Goal: Information Seeking & Learning: Learn about a topic

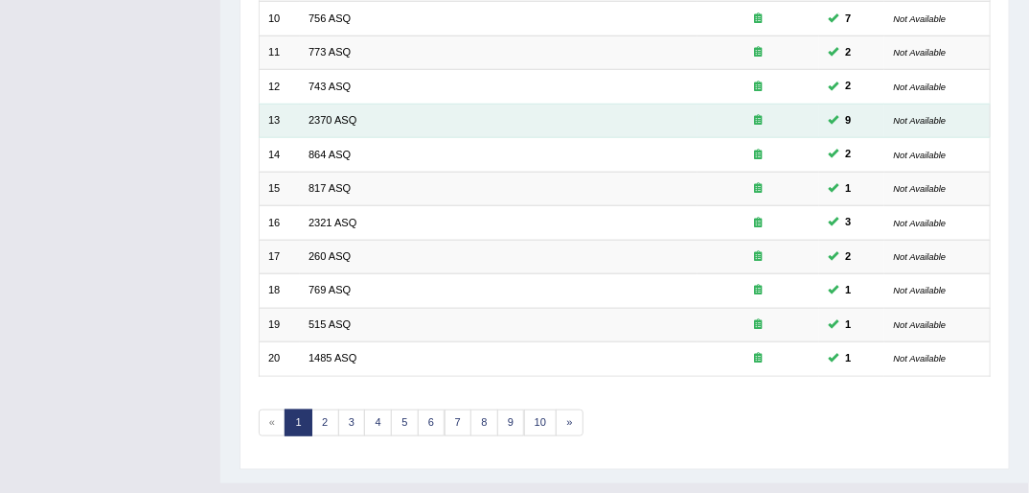
scroll to position [610, 0]
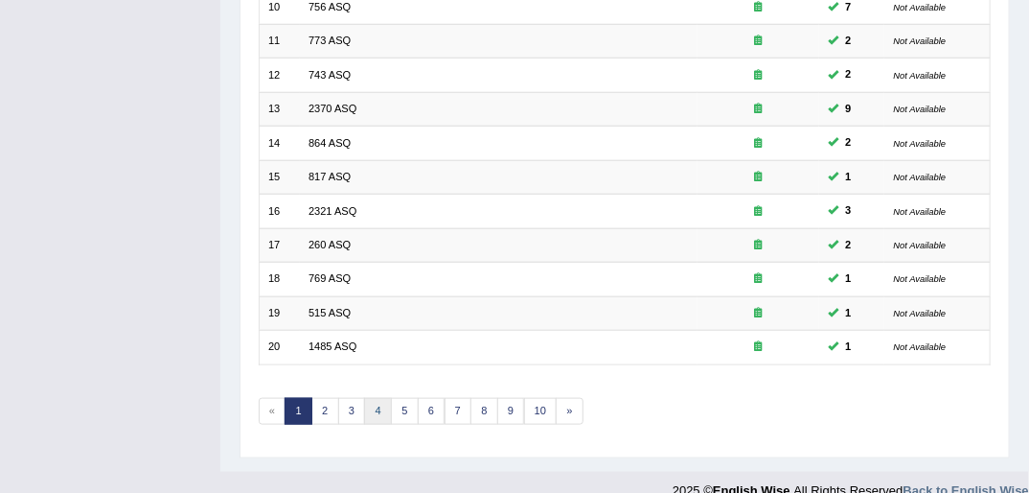
click at [380, 398] on link "4" at bounding box center [378, 411] width 28 height 27
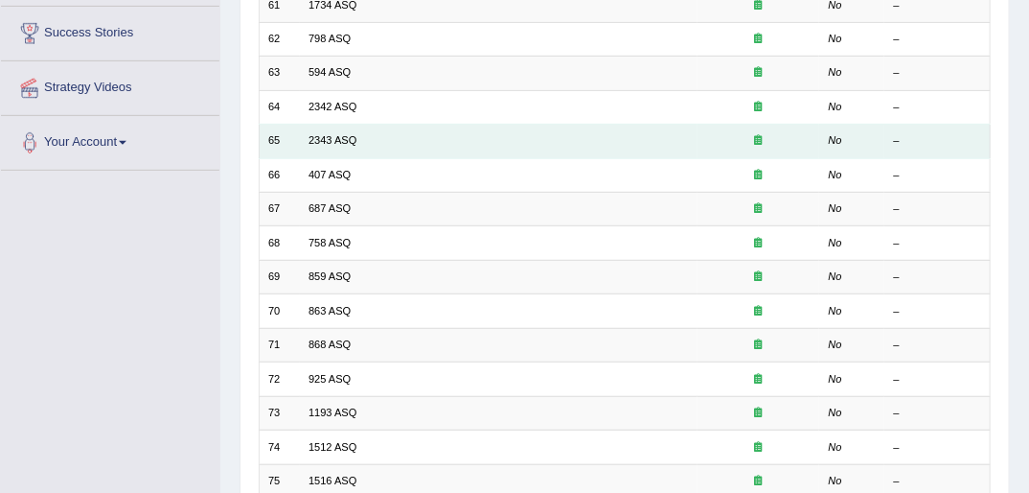
scroll to position [610, 0]
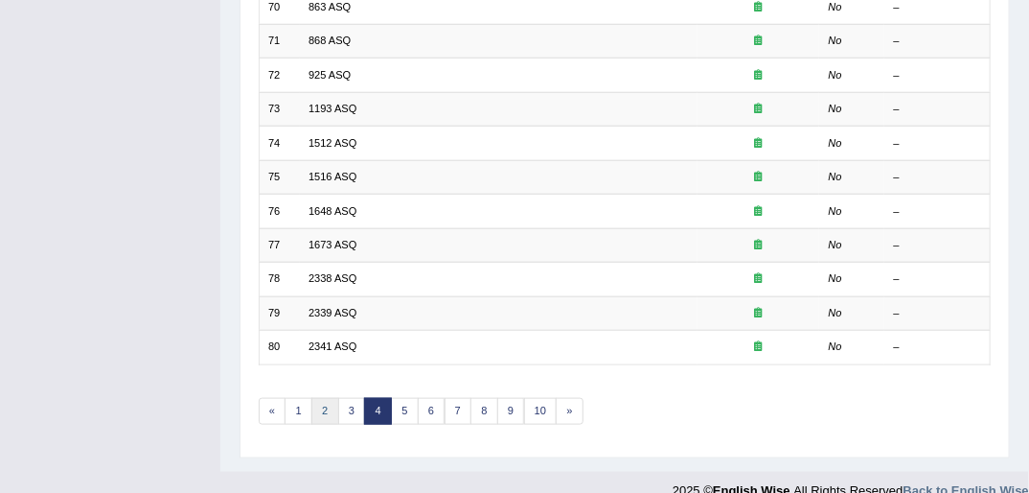
click at [322, 398] on link "2" at bounding box center [325, 411] width 28 height 27
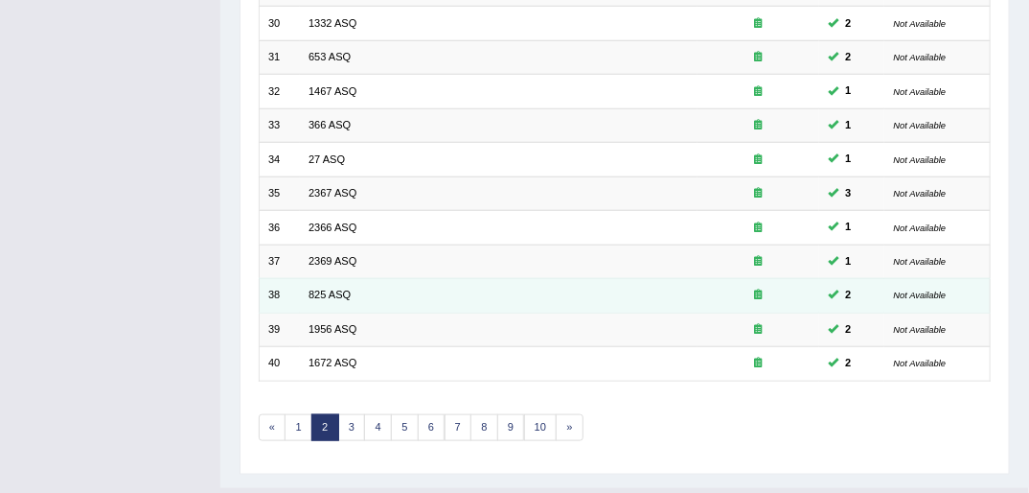
scroll to position [610, 0]
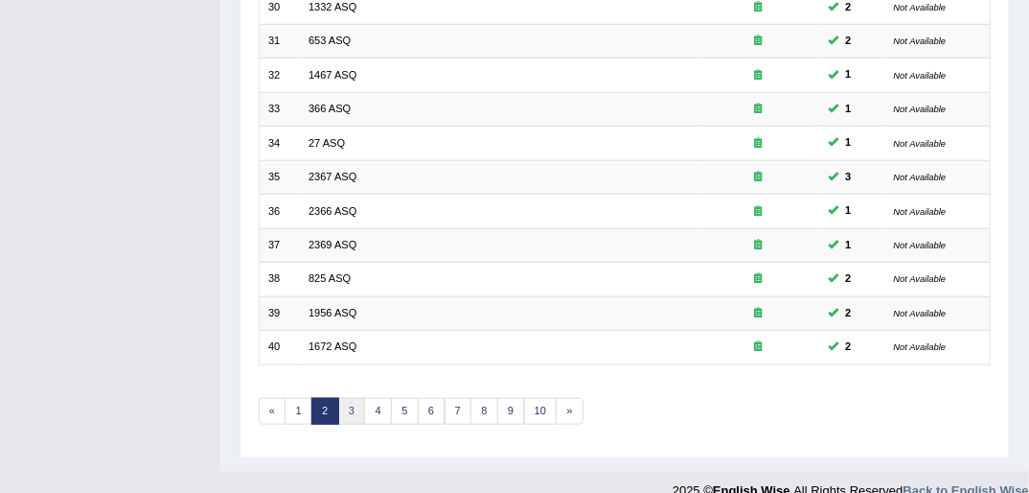
click at [352, 398] on link "3" at bounding box center [352, 411] width 28 height 27
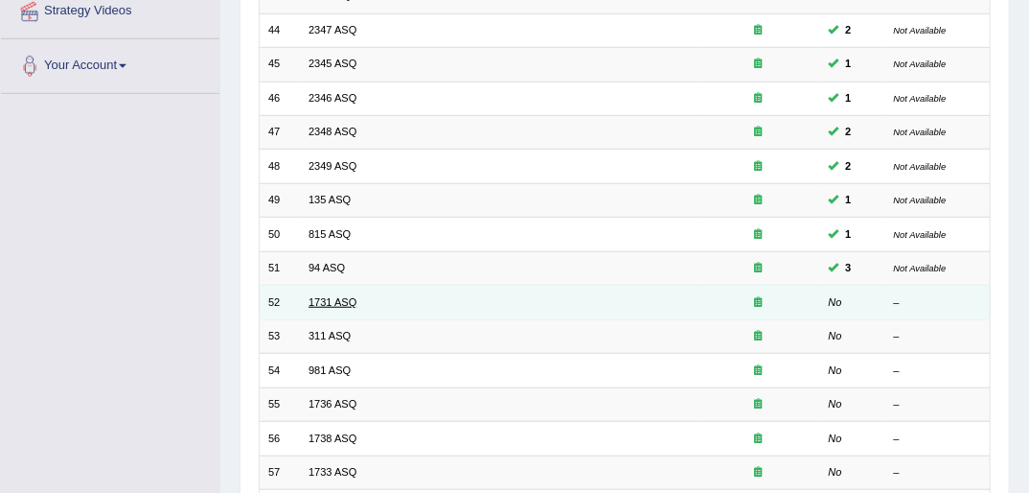
click at [325, 296] on link "1731 ASQ" at bounding box center [333, 302] width 48 height 12
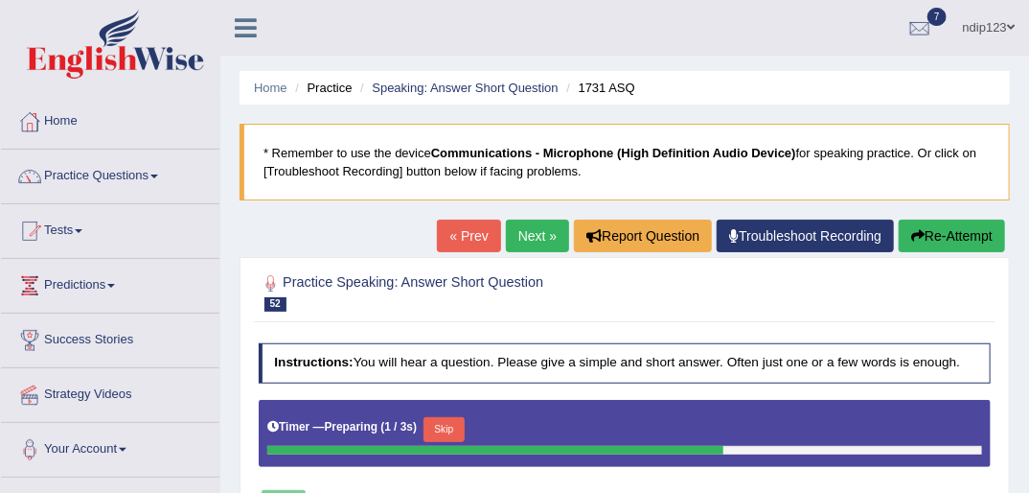
click at [432, 429] on button "Skip" at bounding box center [444, 429] width 41 height 25
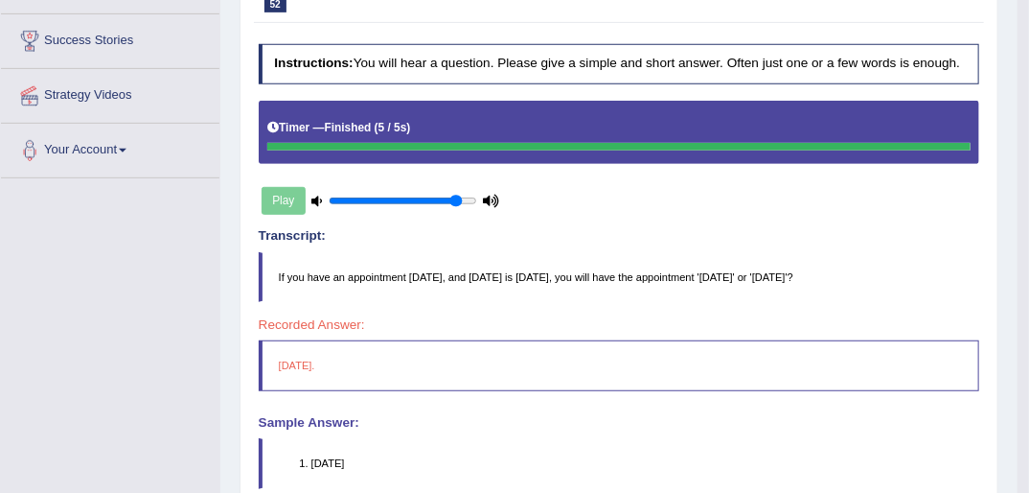
scroll to position [153, 0]
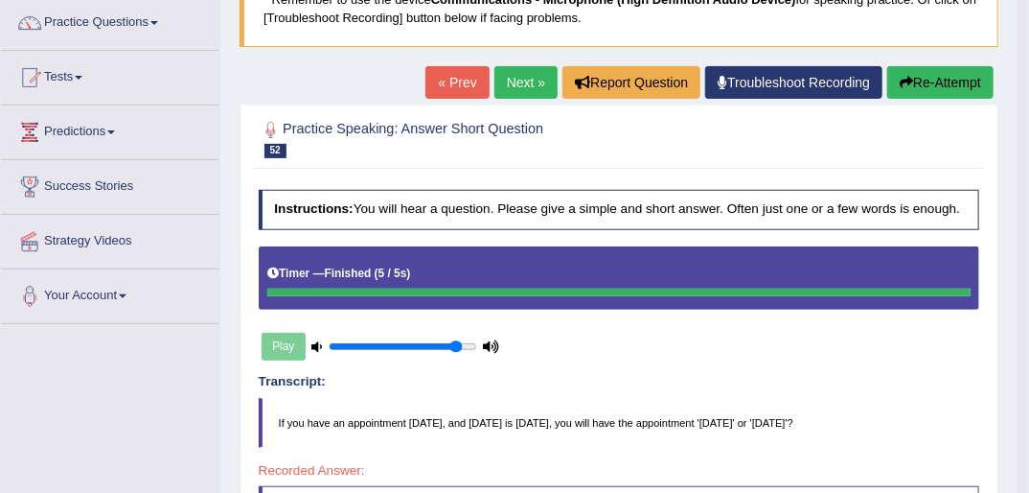
click at [510, 75] on link "Next »" at bounding box center [526, 82] width 63 height 33
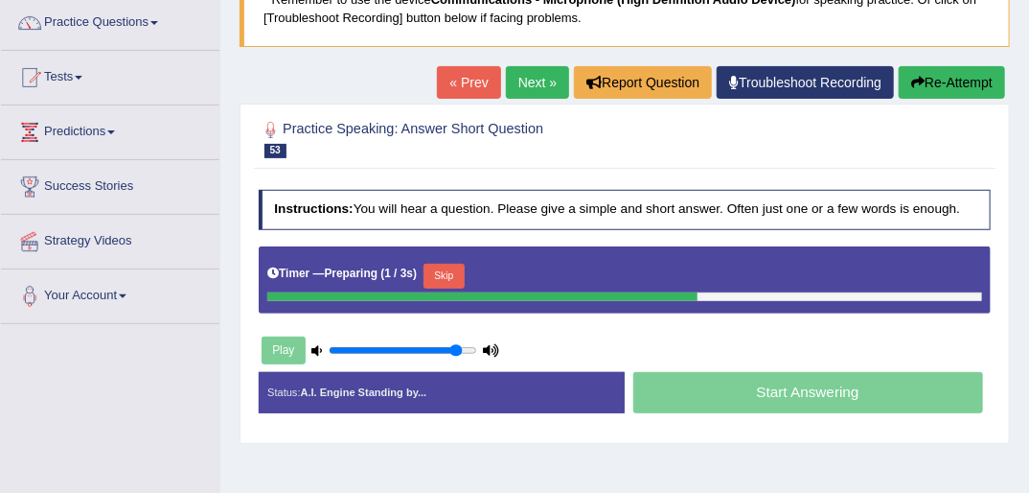
click at [452, 272] on button "Skip" at bounding box center [444, 276] width 41 height 25
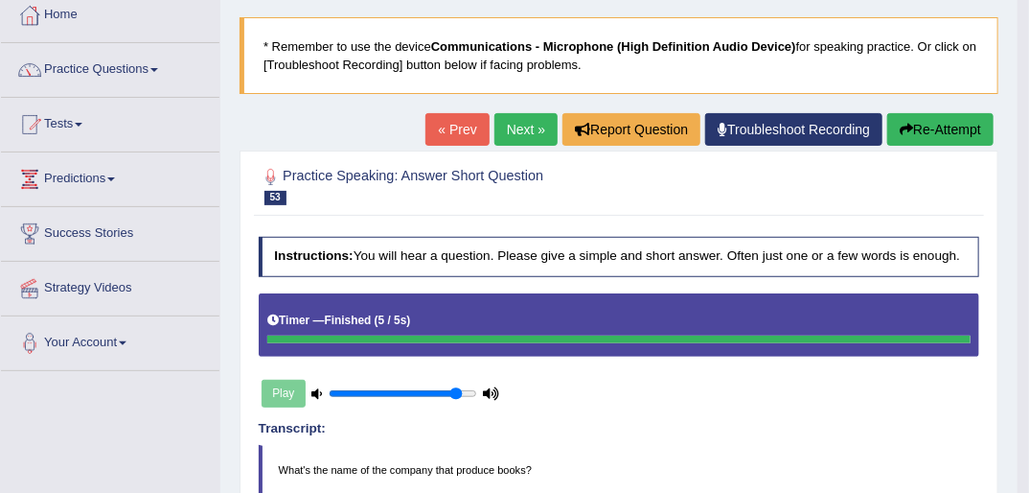
scroll to position [54, 0]
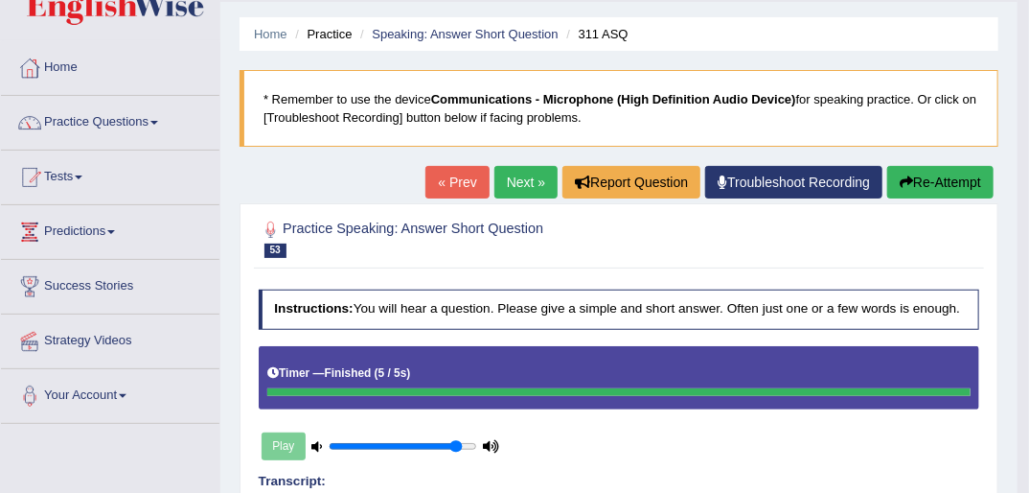
click at [906, 179] on icon "button" at bounding box center [906, 181] width 13 height 13
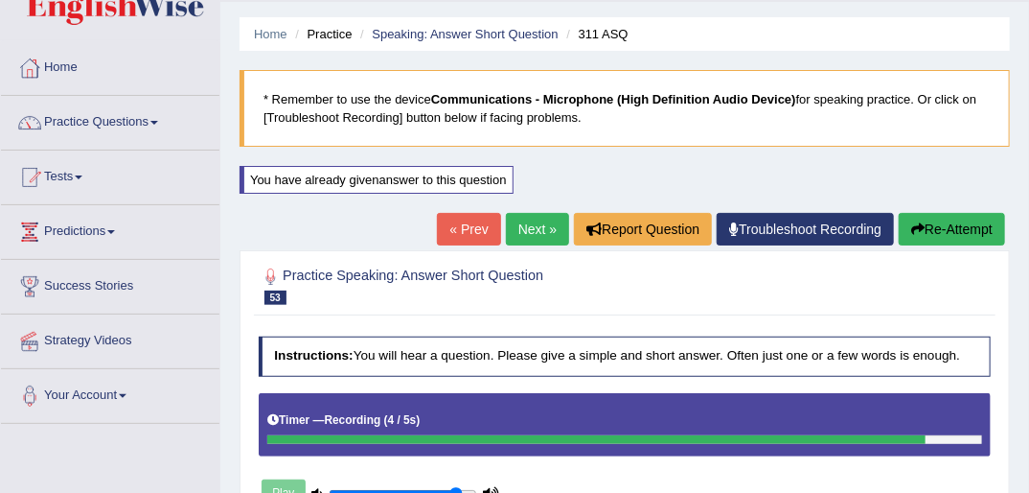
click at [976, 224] on button "Re-Attempt" at bounding box center [952, 229] width 106 height 33
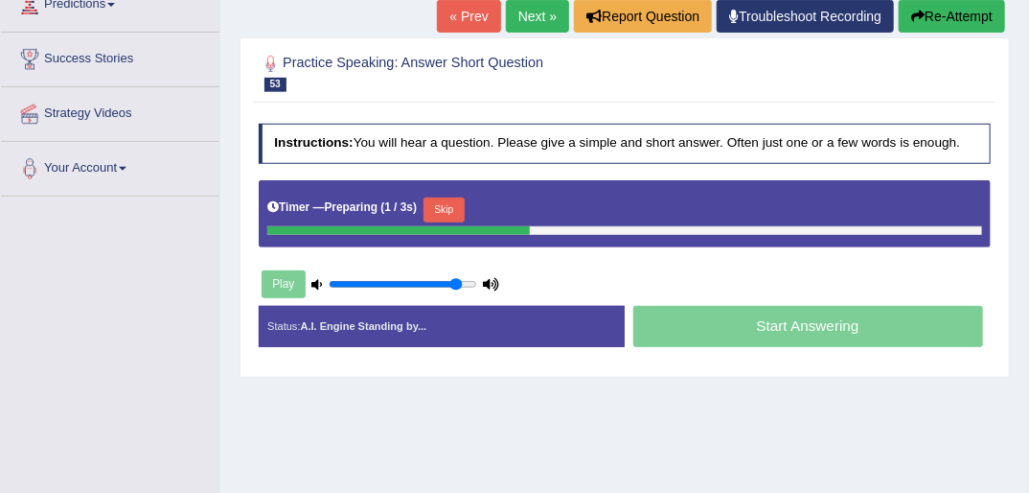
scroll to position [284, 0]
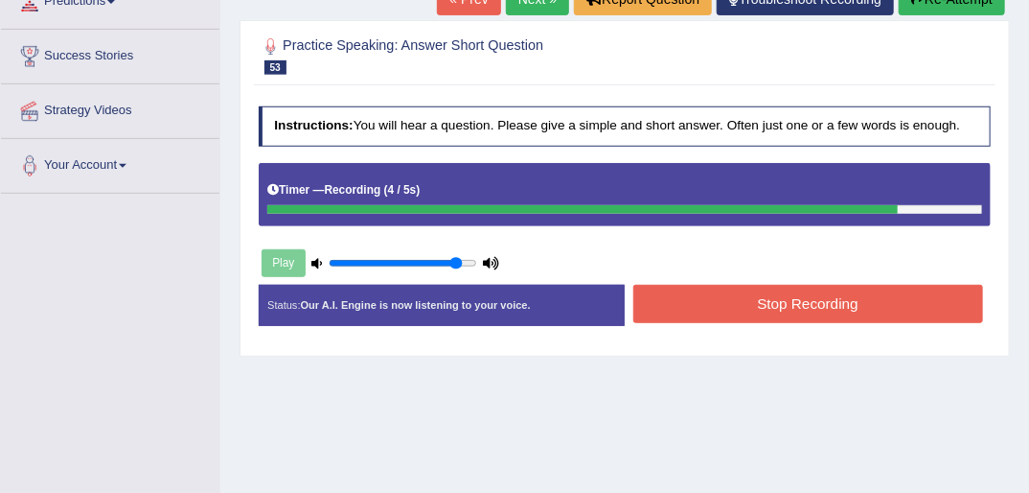
click at [741, 307] on button "Stop Recording" at bounding box center [808, 303] width 350 height 37
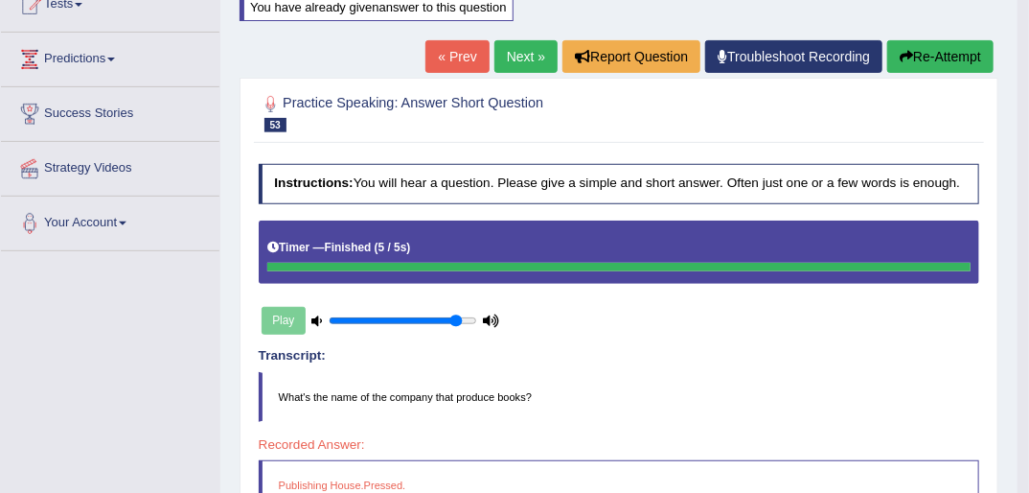
scroll to position [207, 0]
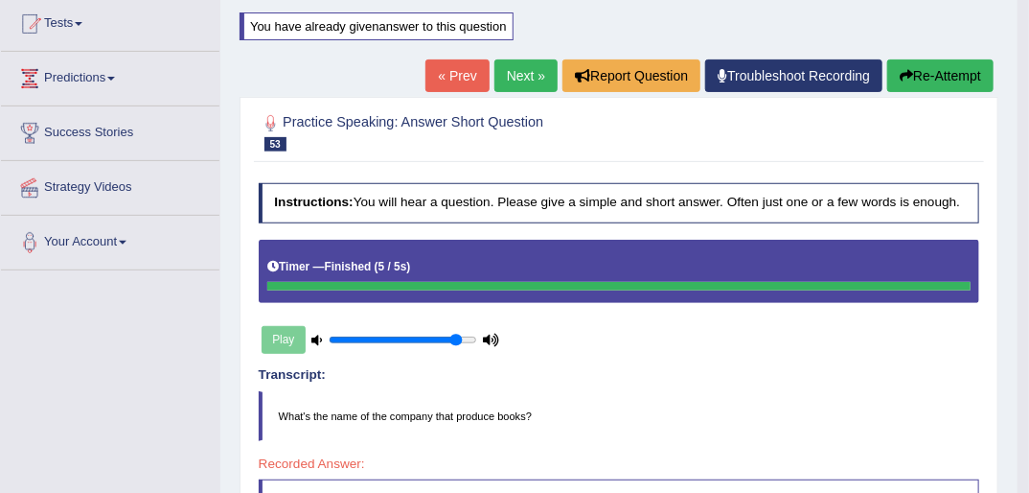
click at [930, 76] on button "Re-Attempt" at bounding box center [940, 75] width 106 height 33
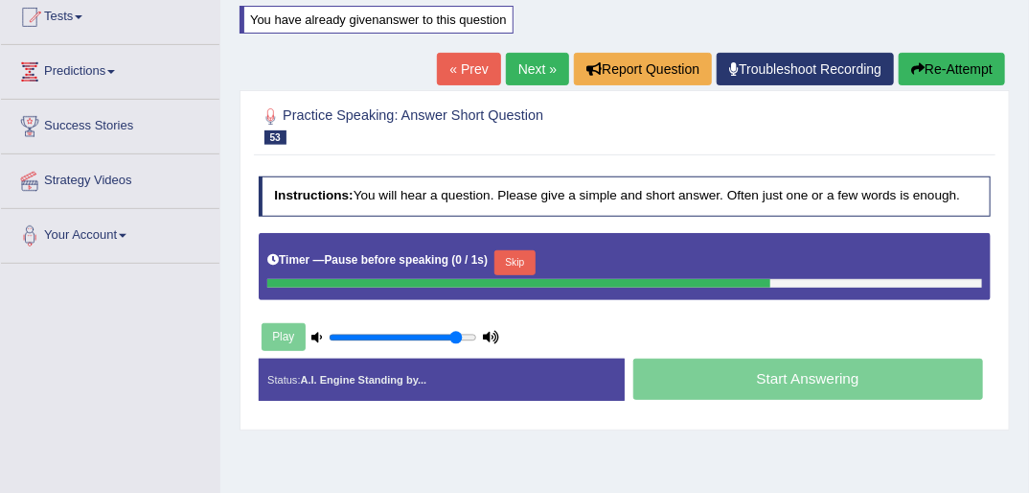
click at [502, 254] on button "Skip" at bounding box center [515, 262] width 41 height 25
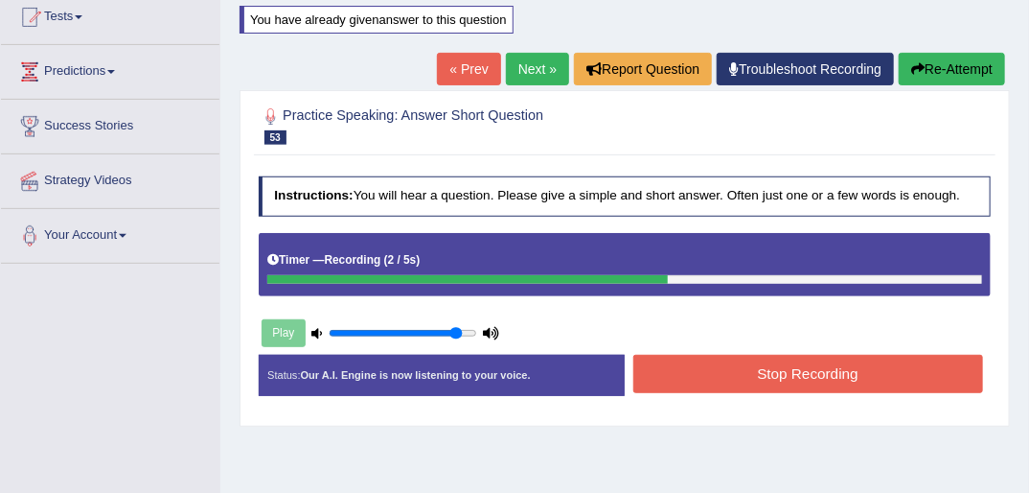
click at [774, 369] on button "Stop Recording" at bounding box center [808, 373] width 350 height 37
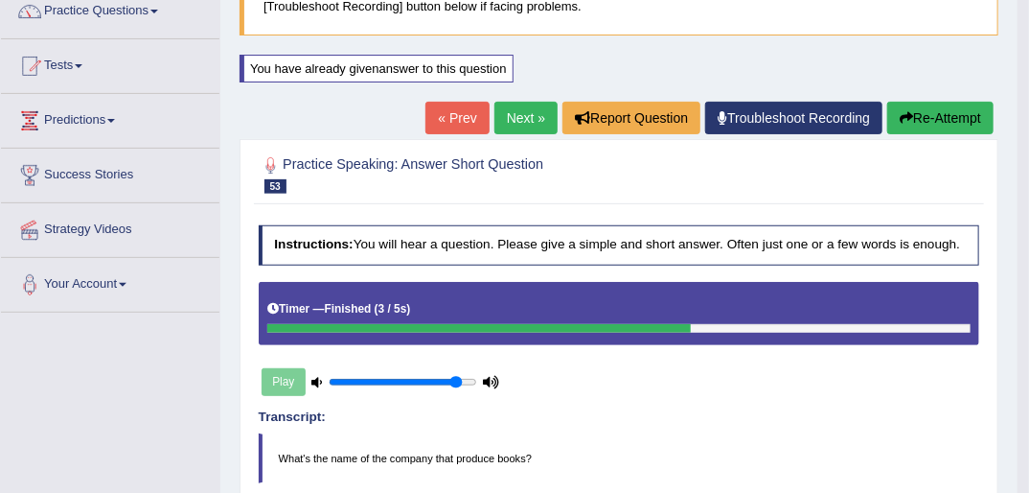
scroll to position [137, 0]
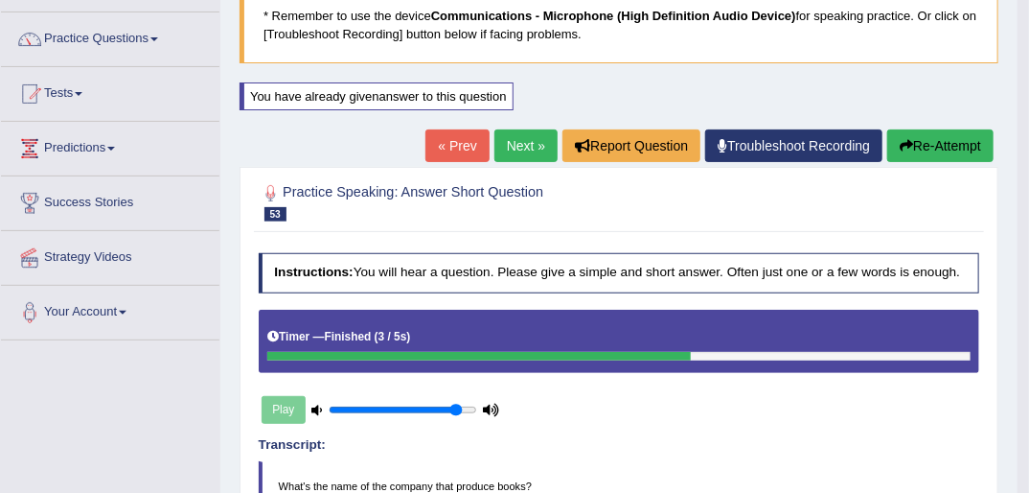
click at [508, 147] on link "Next »" at bounding box center [526, 145] width 63 height 33
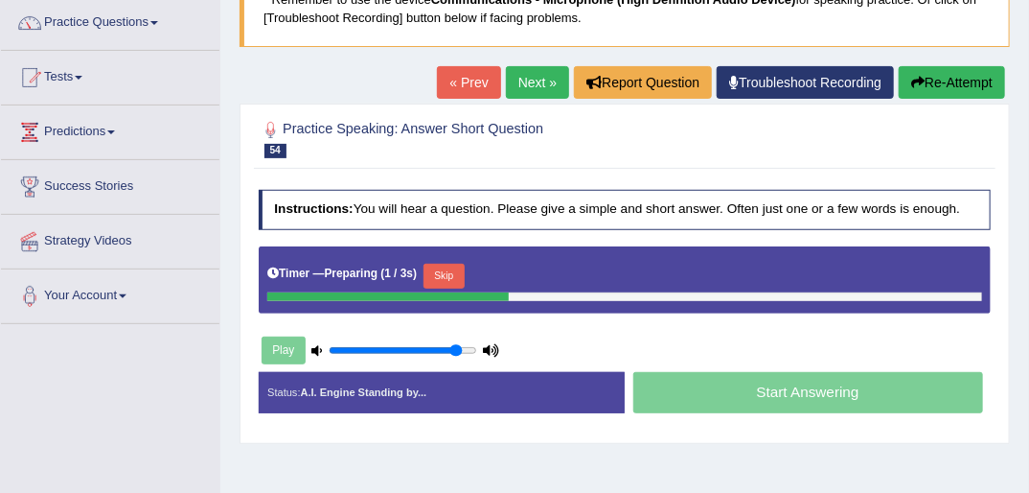
click at [450, 273] on button "Skip" at bounding box center [444, 276] width 41 height 25
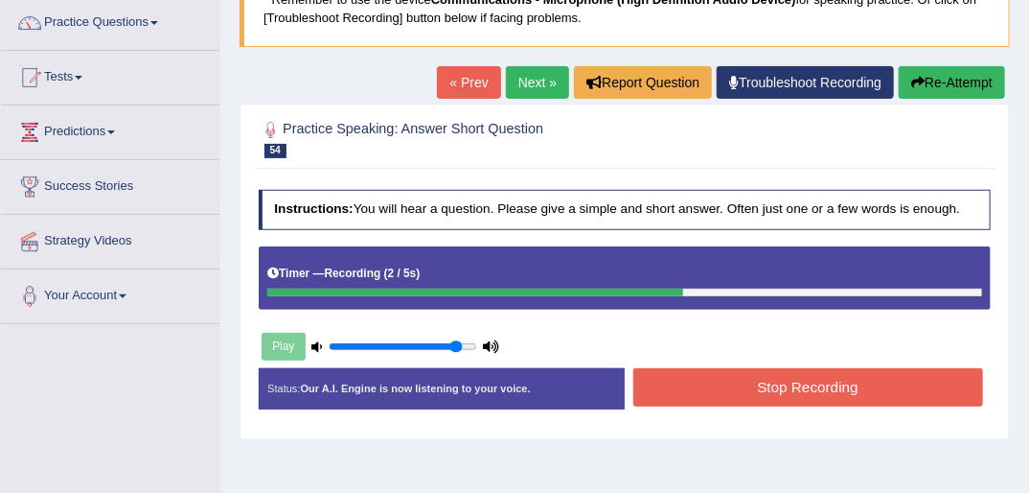
click at [749, 383] on button "Stop Recording" at bounding box center [808, 386] width 350 height 37
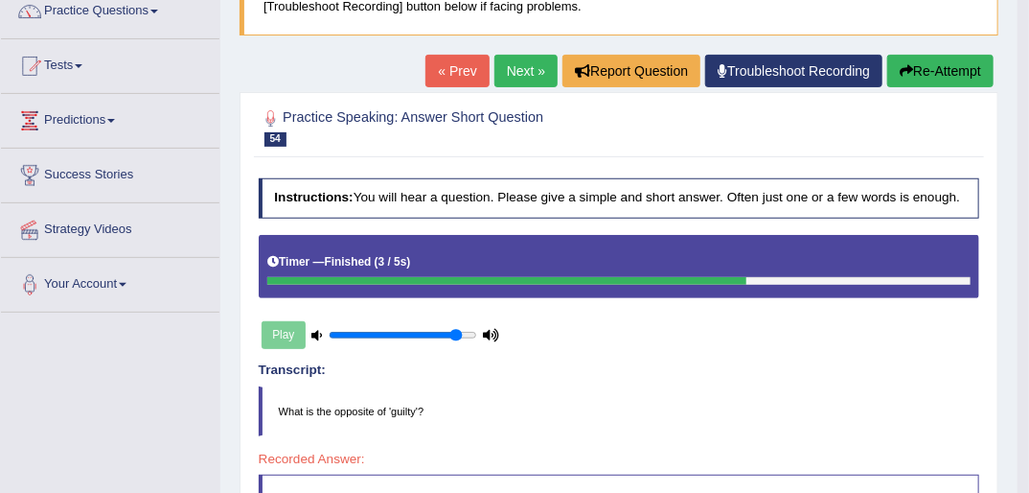
scroll to position [153, 0]
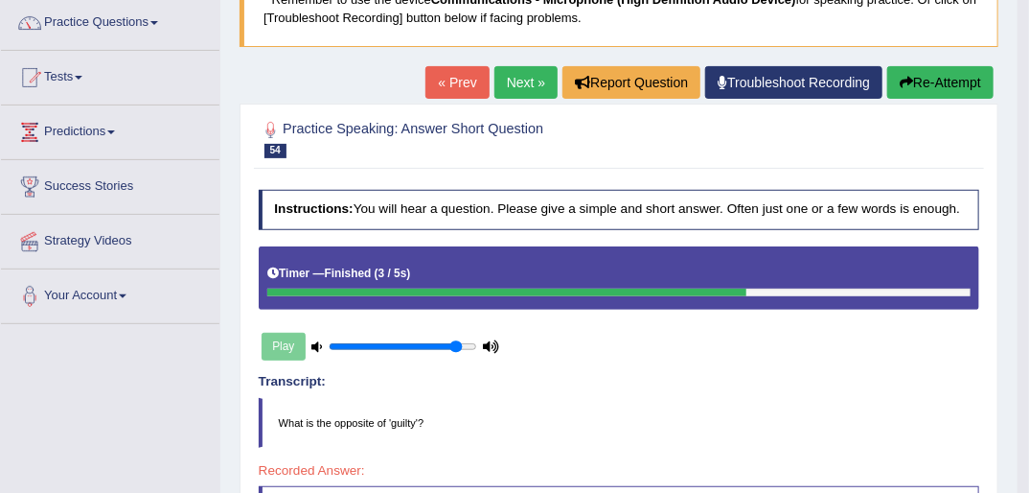
click at [929, 83] on button "Re-Attempt" at bounding box center [940, 82] width 106 height 33
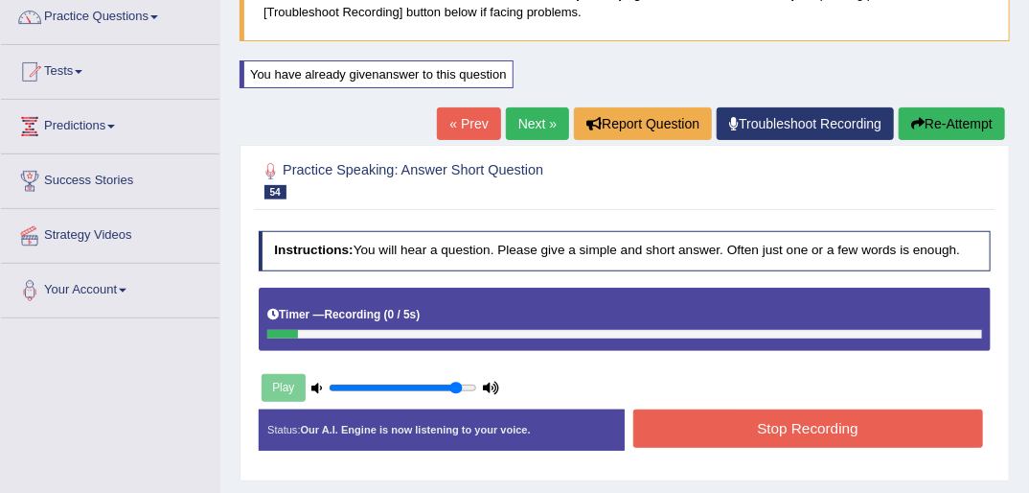
click at [514, 315] on div "Timer — Recording ( 0 / 5s )" at bounding box center [624, 315] width 715 height 29
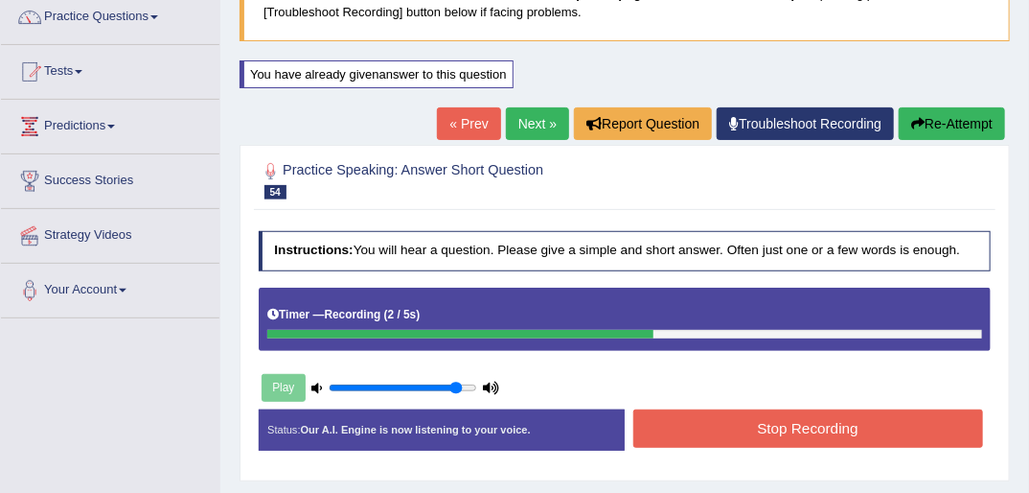
click at [849, 433] on button "Stop Recording" at bounding box center [808, 427] width 350 height 37
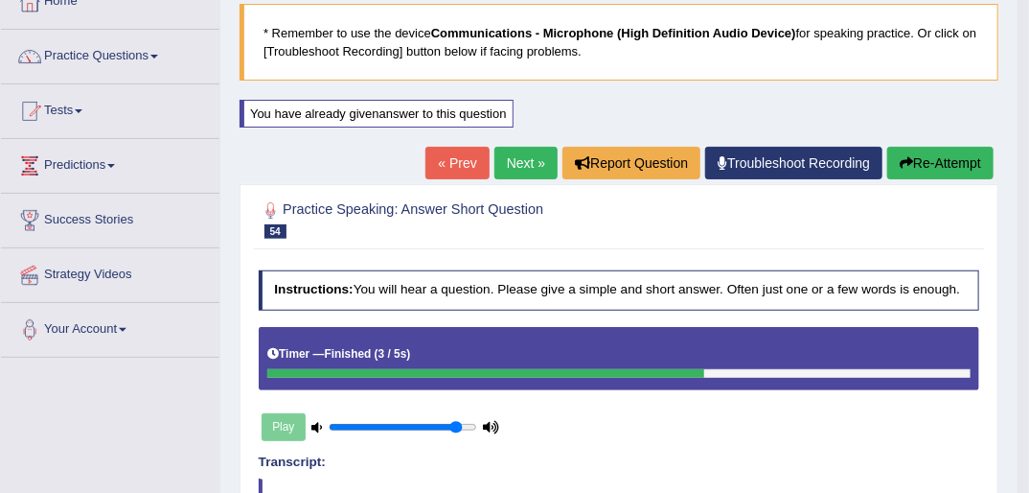
scroll to position [82, 0]
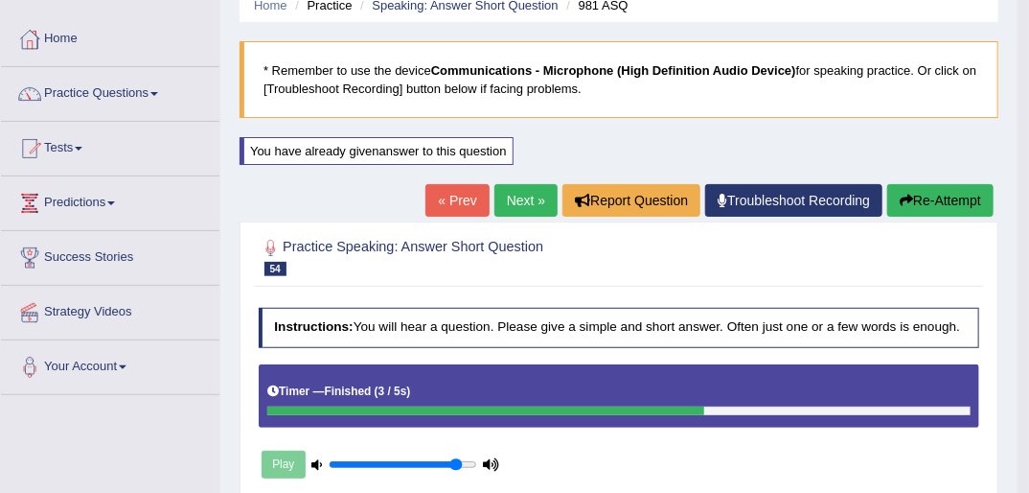
click at [515, 197] on link "Next »" at bounding box center [526, 200] width 63 height 33
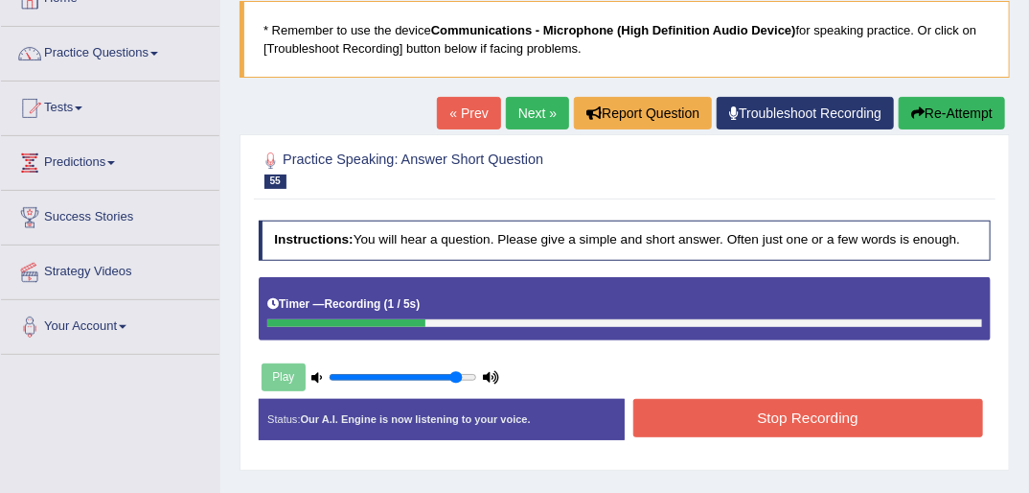
scroll to position [230, 0]
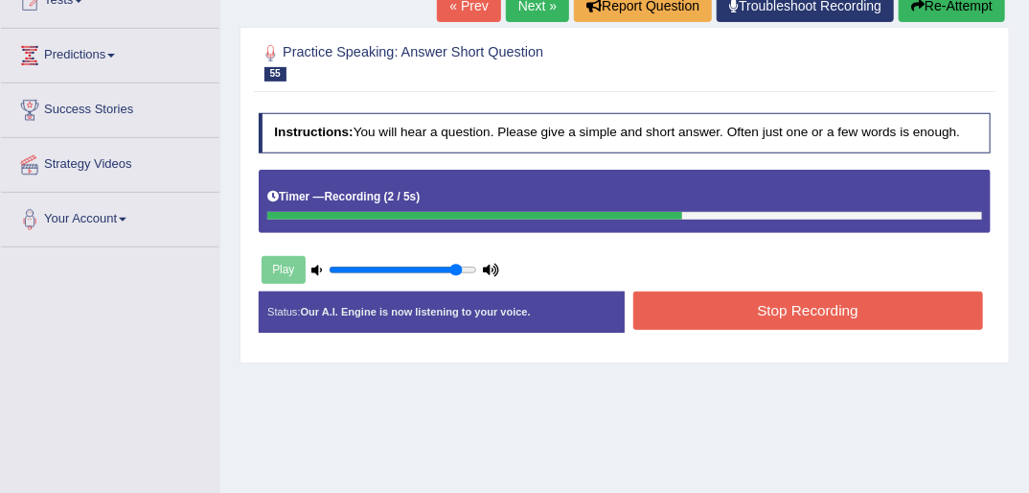
click at [788, 312] on button "Stop Recording" at bounding box center [808, 309] width 350 height 37
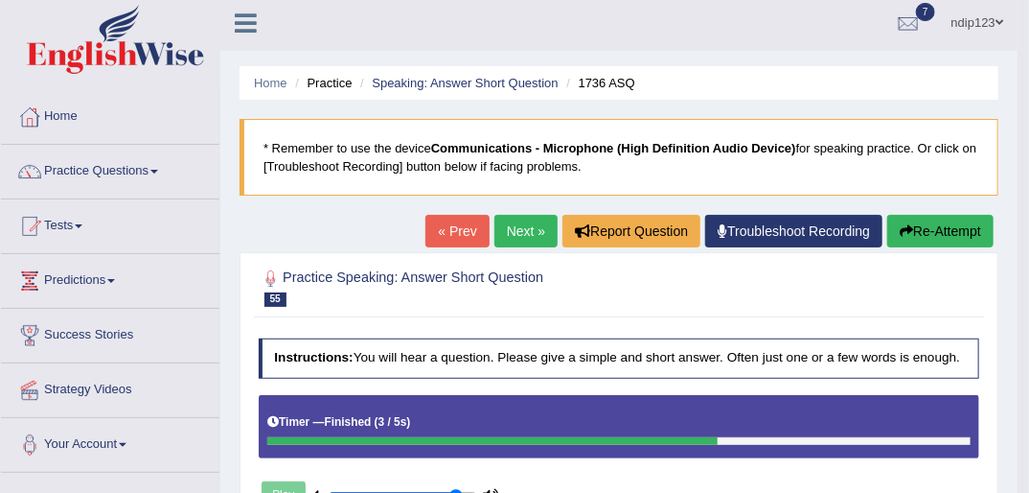
scroll to position [0, 0]
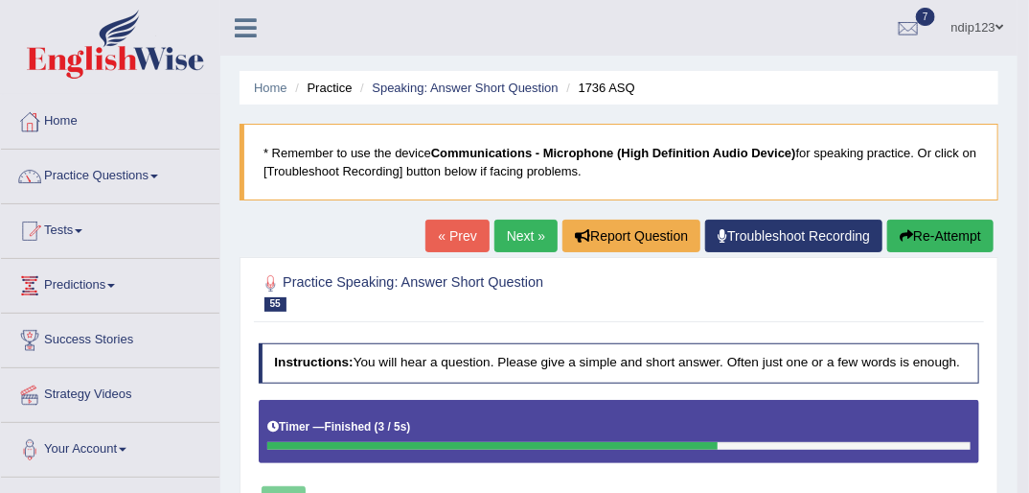
click at [920, 225] on button "Re-Attempt" at bounding box center [940, 235] width 106 height 33
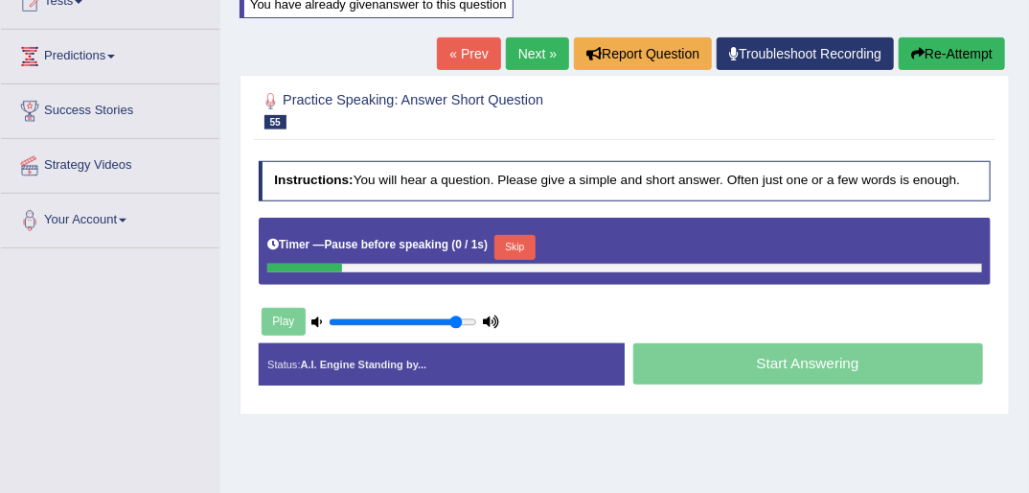
scroll to position [230, 0]
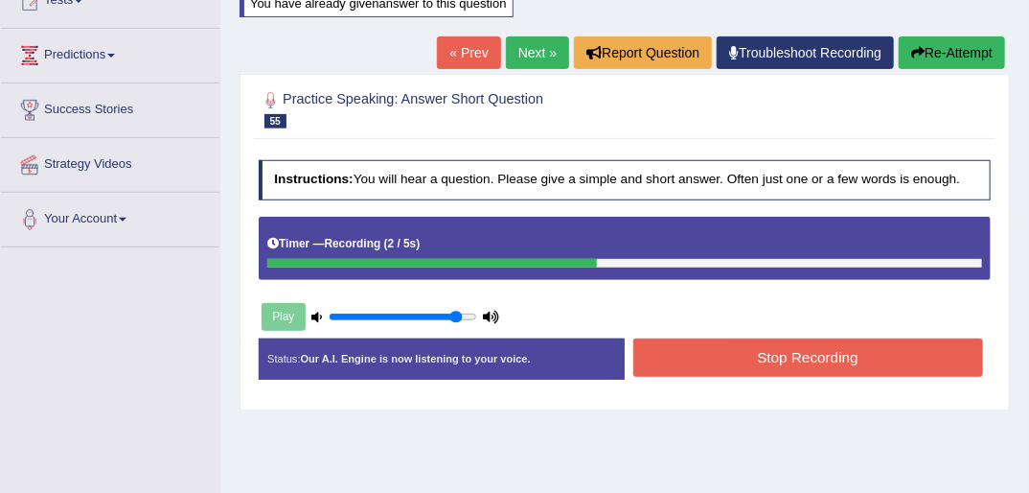
click at [792, 357] on button "Stop Recording" at bounding box center [808, 356] width 350 height 37
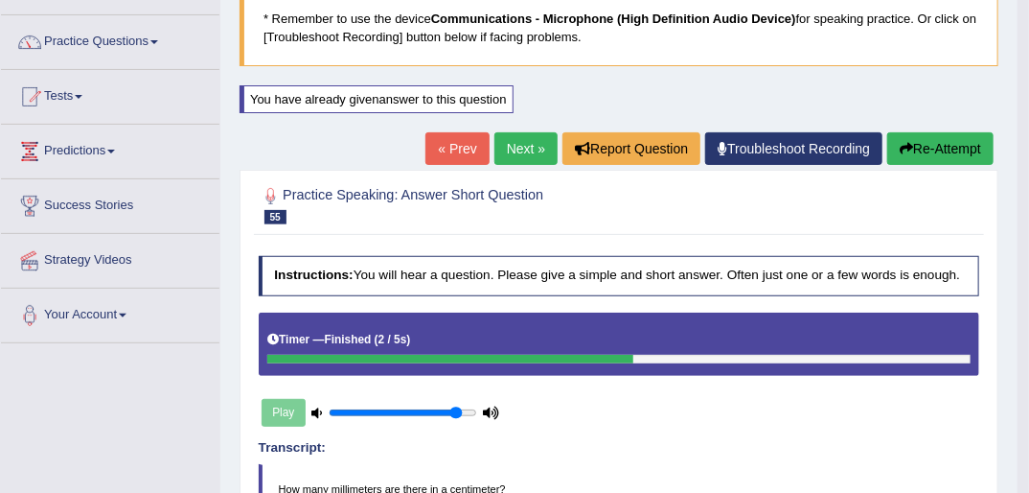
scroll to position [54, 0]
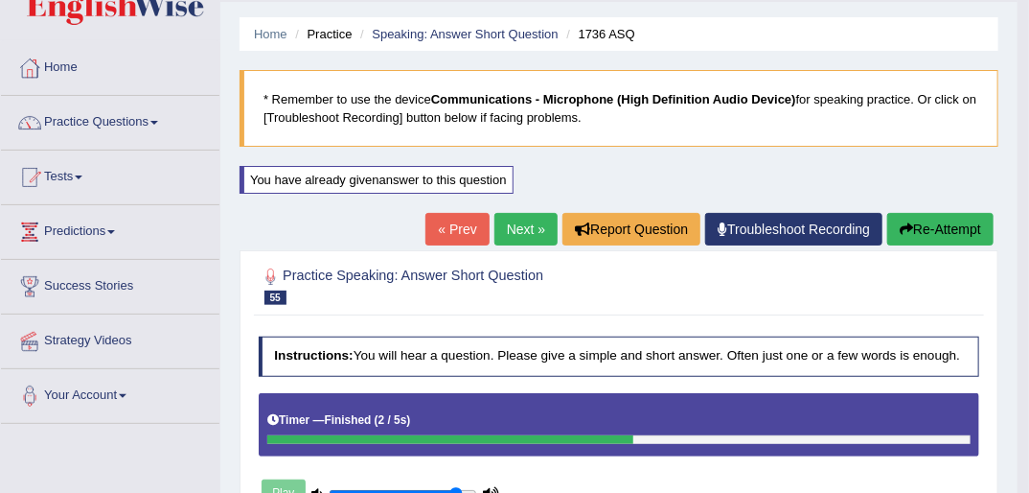
click at [905, 224] on icon "button" at bounding box center [906, 228] width 13 height 13
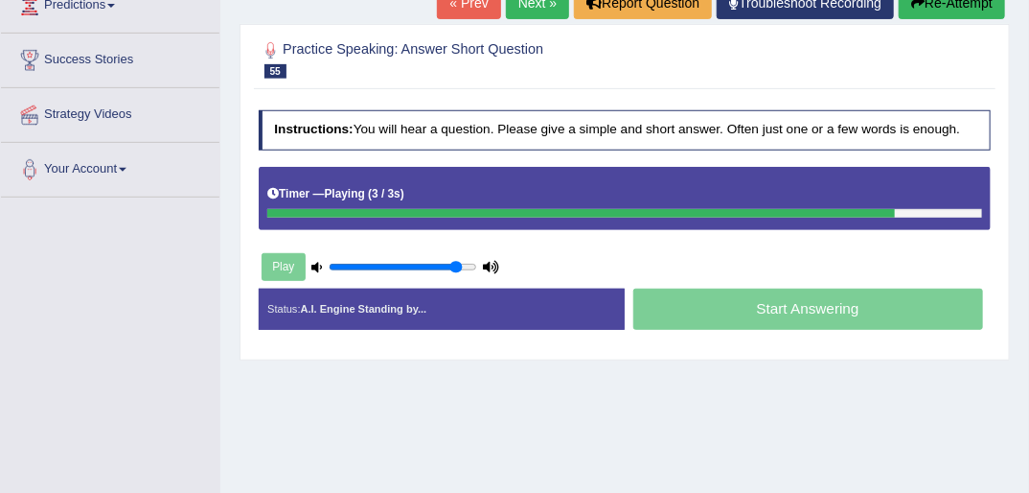
scroll to position [284, 0]
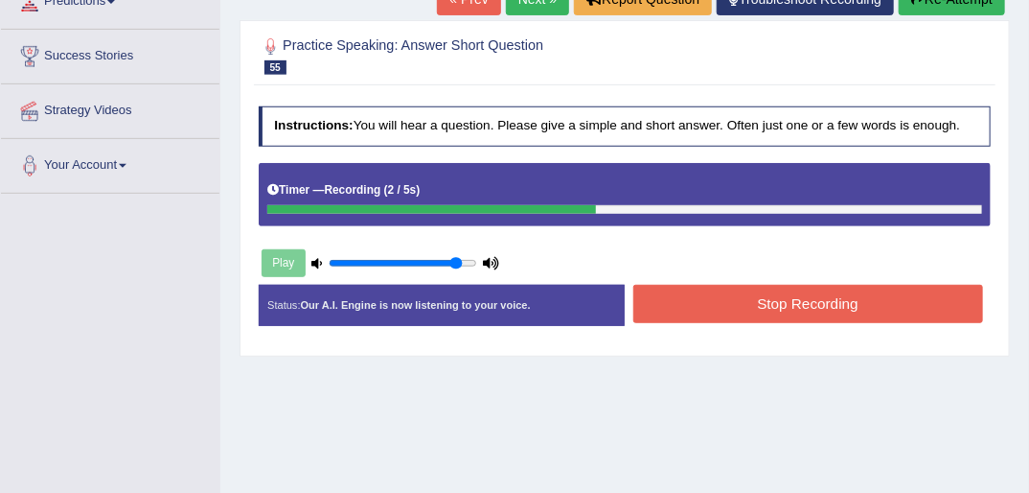
click at [780, 296] on button "Stop Recording" at bounding box center [808, 303] width 350 height 37
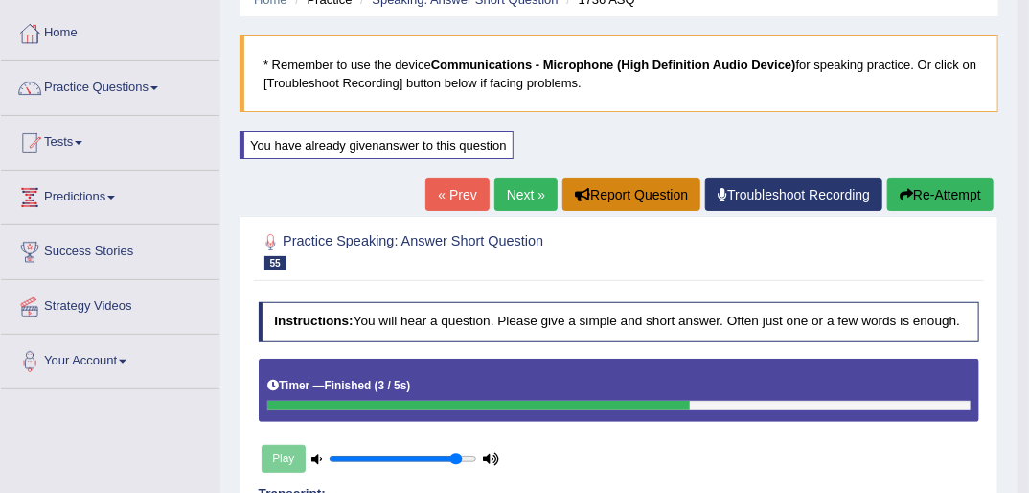
scroll to position [0, 0]
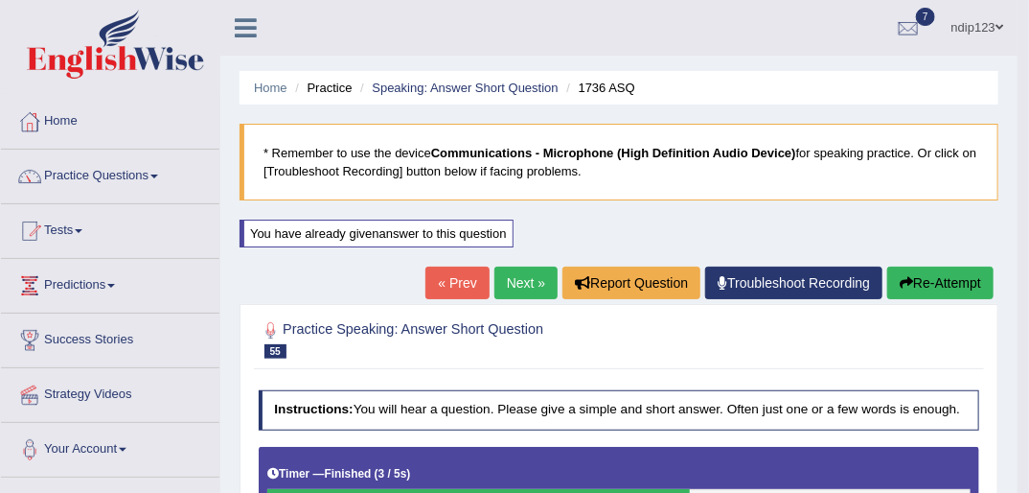
click at [508, 284] on link "Next »" at bounding box center [526, 282] width 63 height 33
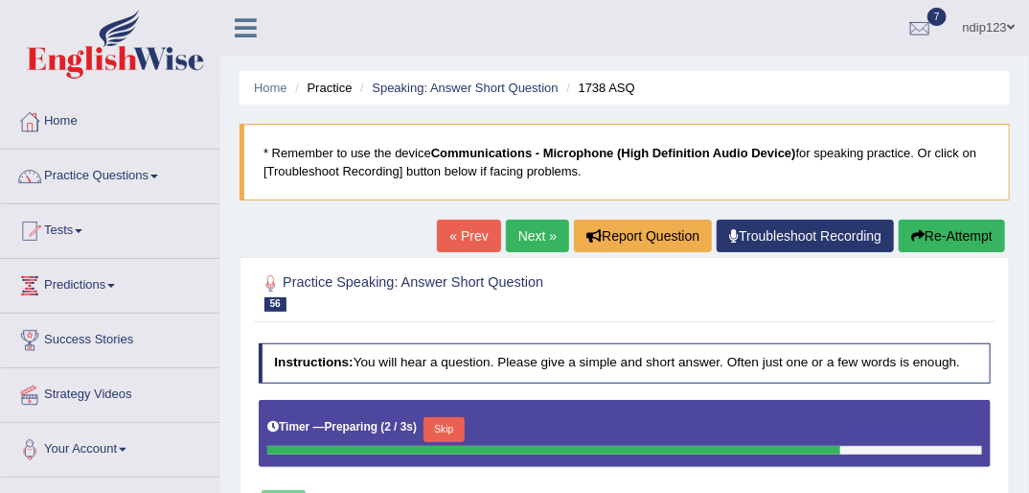
click at [437, 431] on button "Skip" at bounding box center [444, 429] width 41 height 25
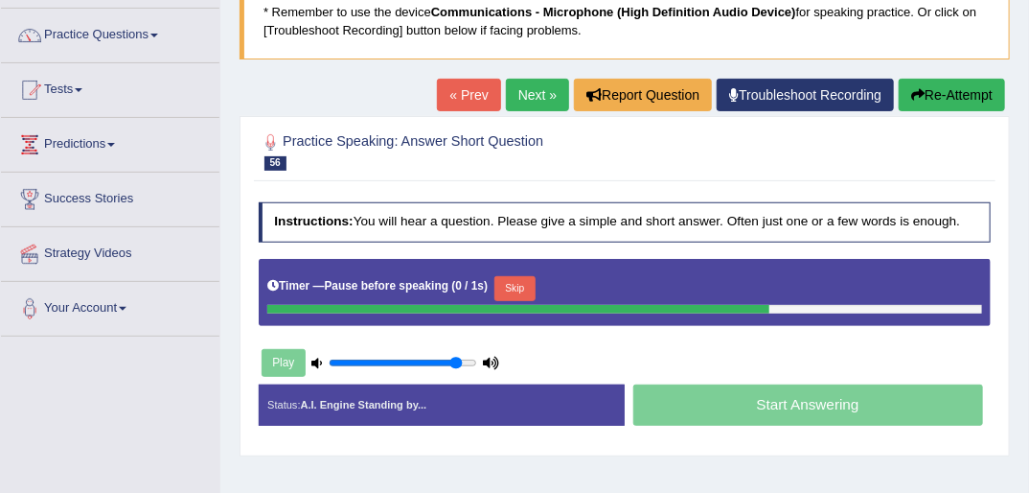
scroll to position [153, 0]
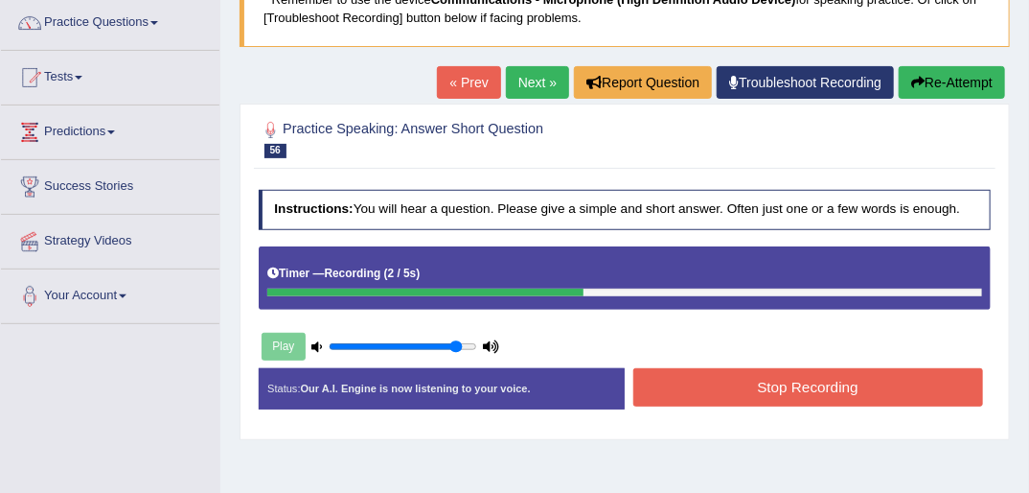
click at [818, 387] on button "Stop Recording" at bounding box center [808, 386] width 350 height 37
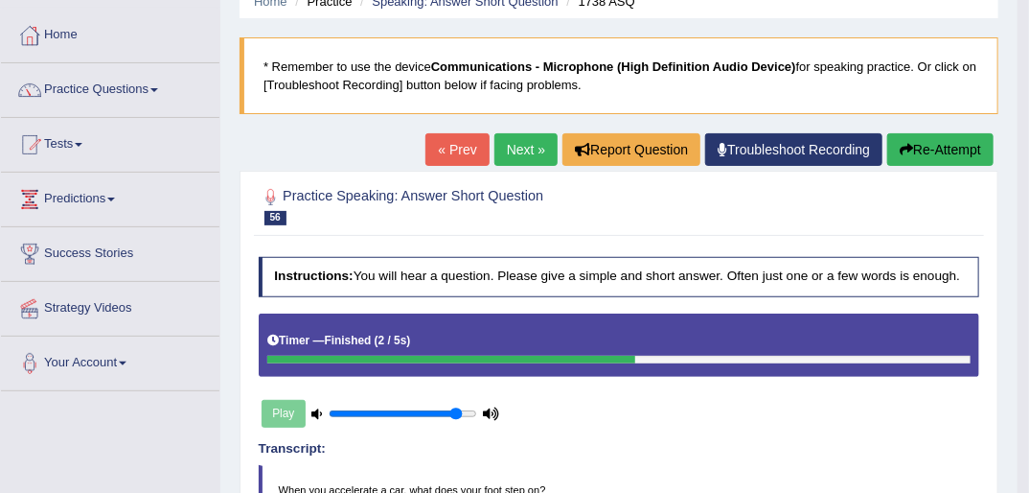
scroll to position [77, 0]
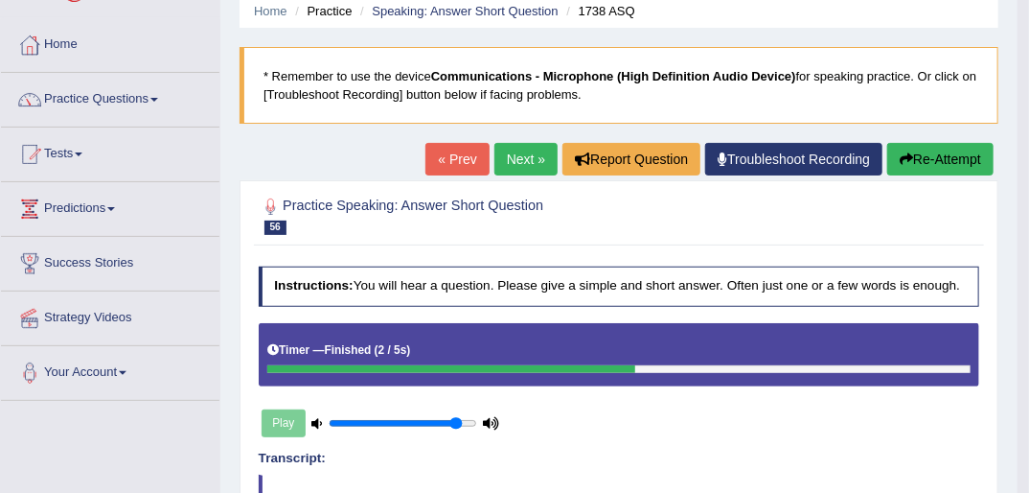
click at [518, 157] on link "Next »" at bounding box center [526, 159] width 63 height 33
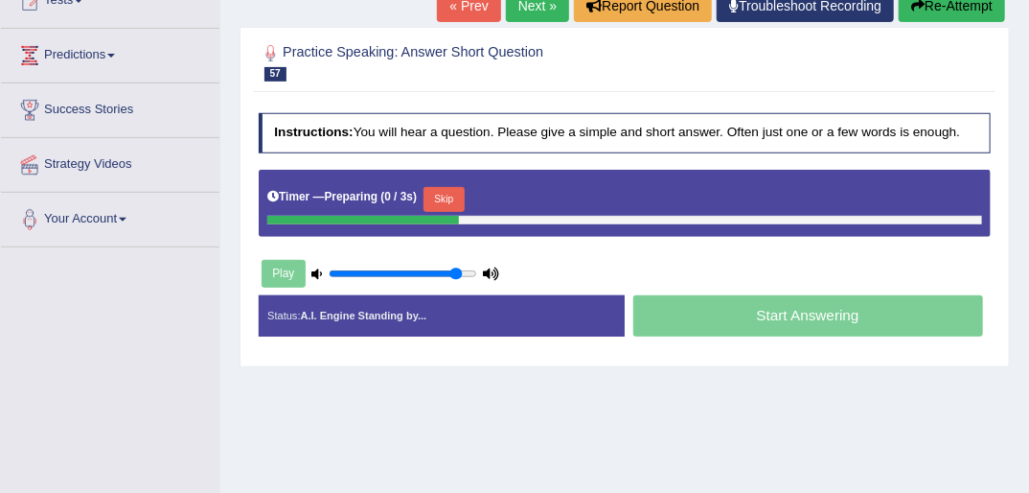
scroll to position [230, 0]
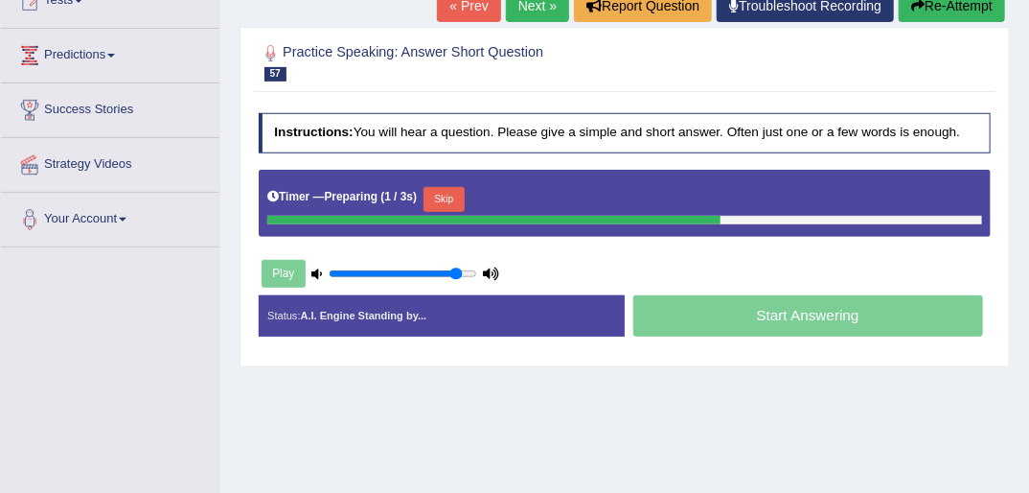
click at [455, 199] on button "Skip" at bounding box center [444, 199] width 41 height 25
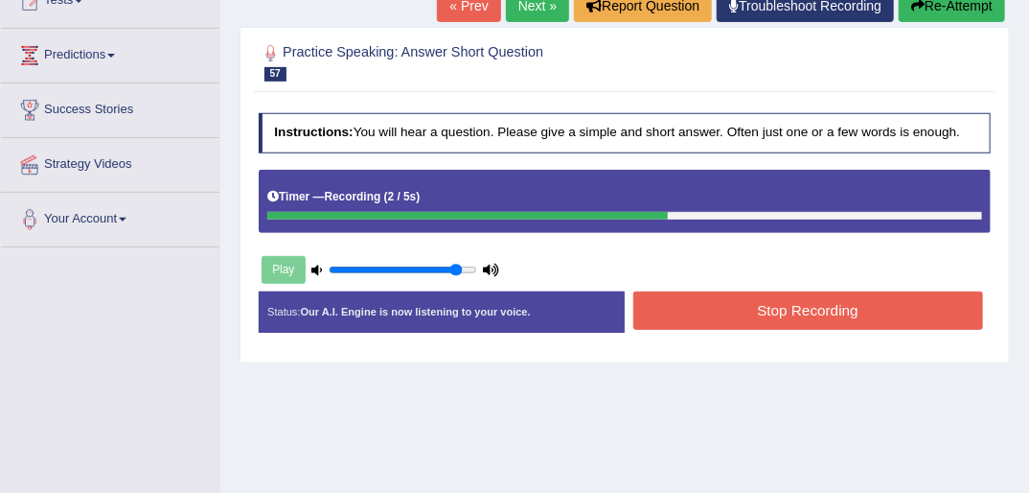
click at [789, 313] on button "Stop Recording" at bounding box center [808, 309] width 350 height 37
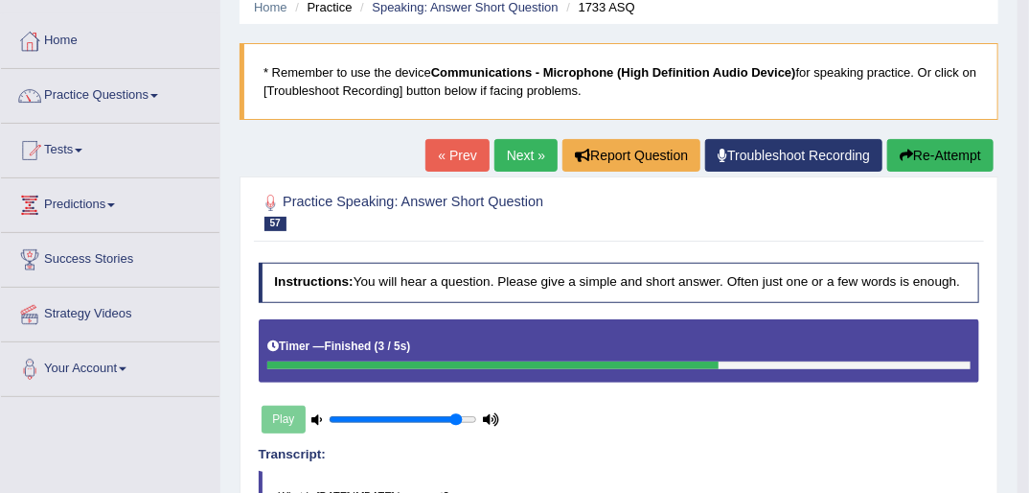
scroll to position [0, 0]
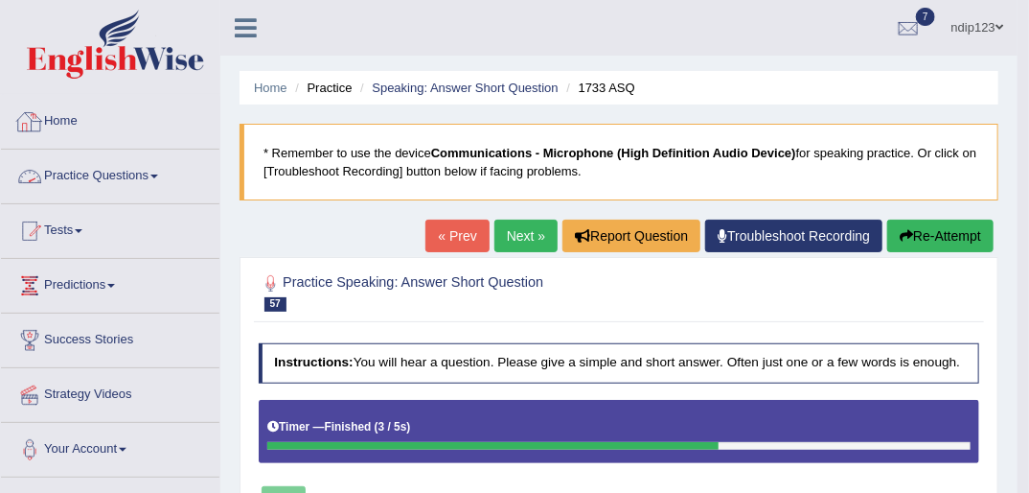
click at [59, 173] on link "Practice Questions" at bounding box center [110, 174] width 219 height 48
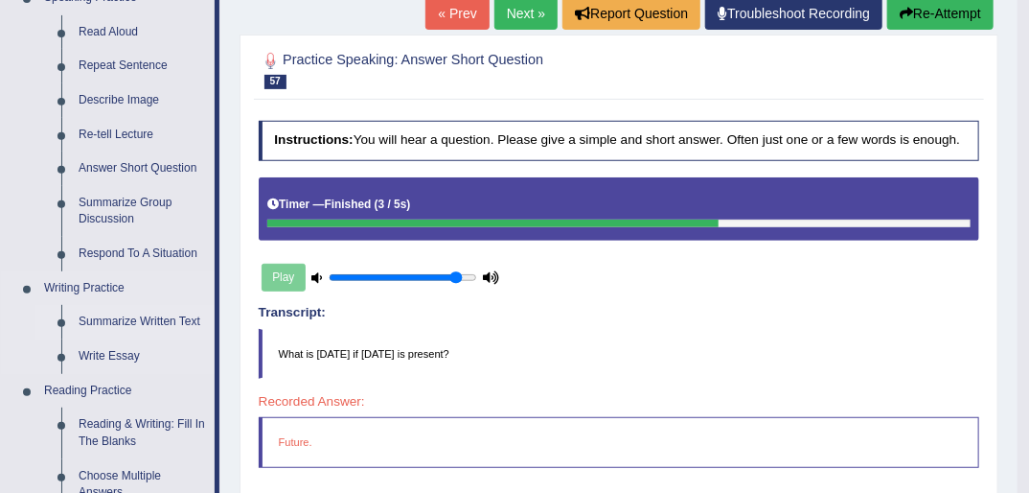
scroll to position [230, 0]
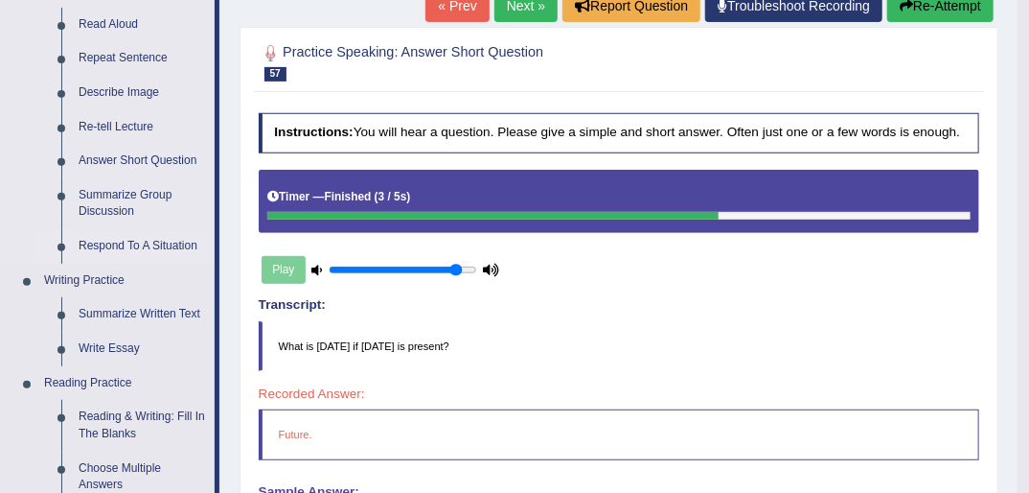
click at [113, 245] on link "Respond To A Situation" at bounding box center [142, 246] width 145 height 35
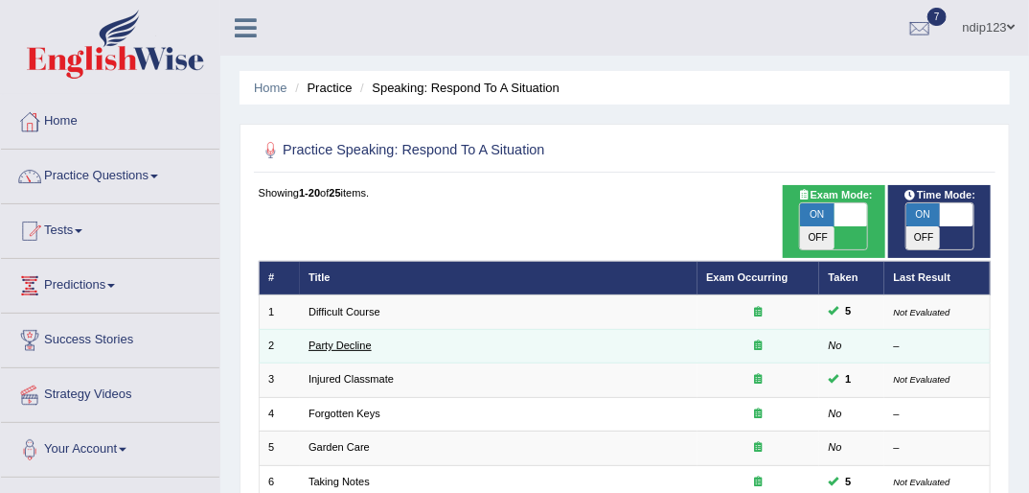
click at [334, 339] on link "Party Decline" at bounding box center [340, 345] width 63 height 12
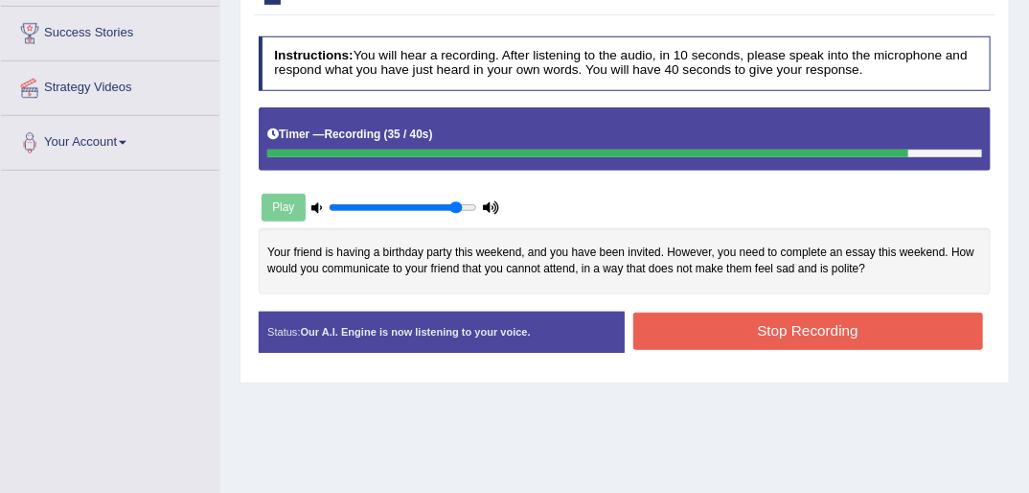
click at [806, 328] on button "Stop Recording" at bounding box center [808, 330] width 350 height 37
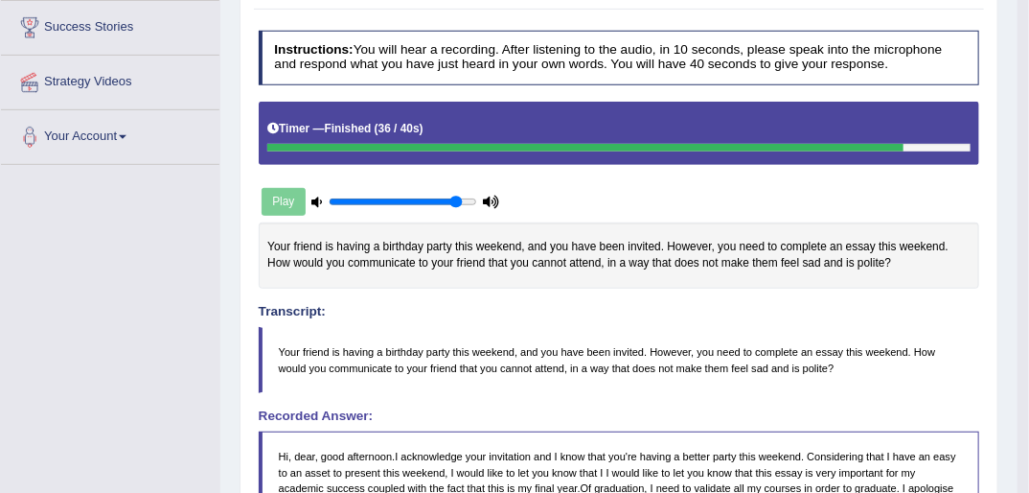
scroll to position [230, 0]
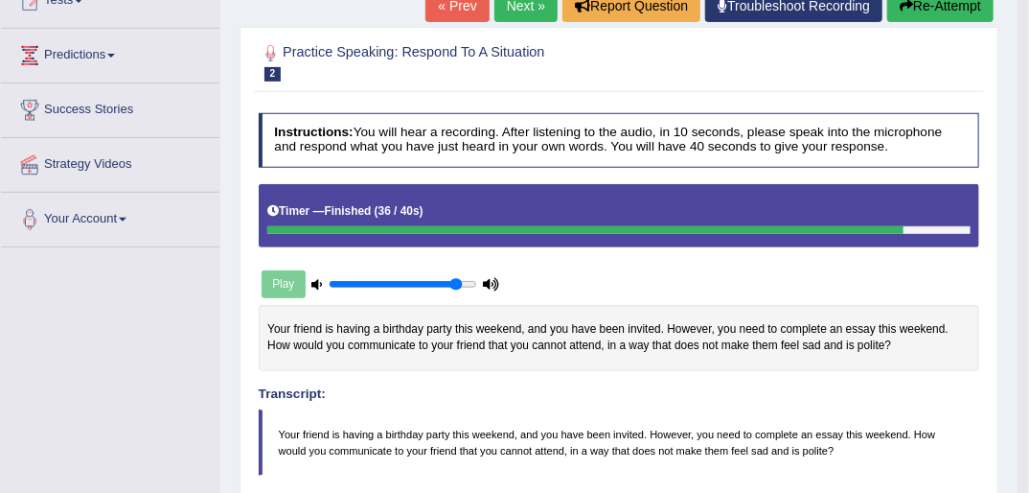
click at [914, 11] on button "Re-Attempt" at bounding box center [940, 5] width 106 height 33
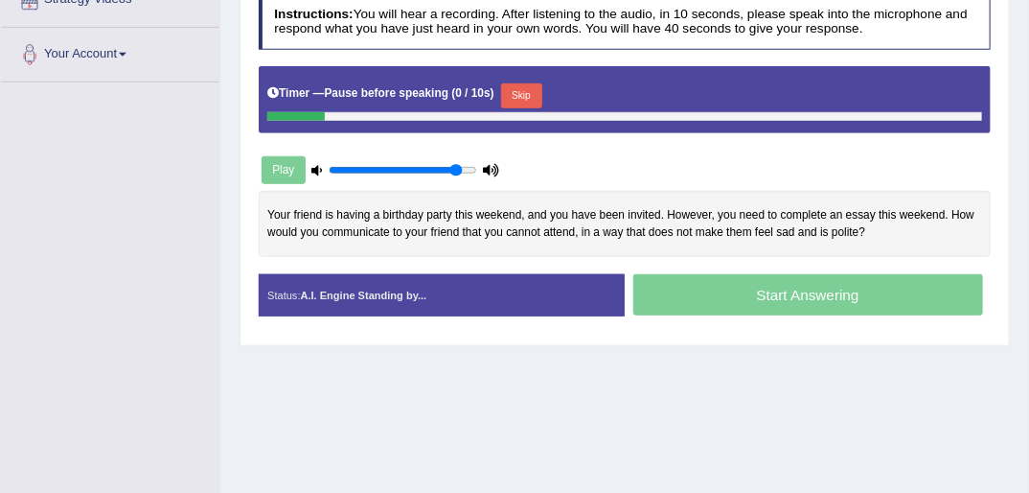
scroll to position [347, 0]
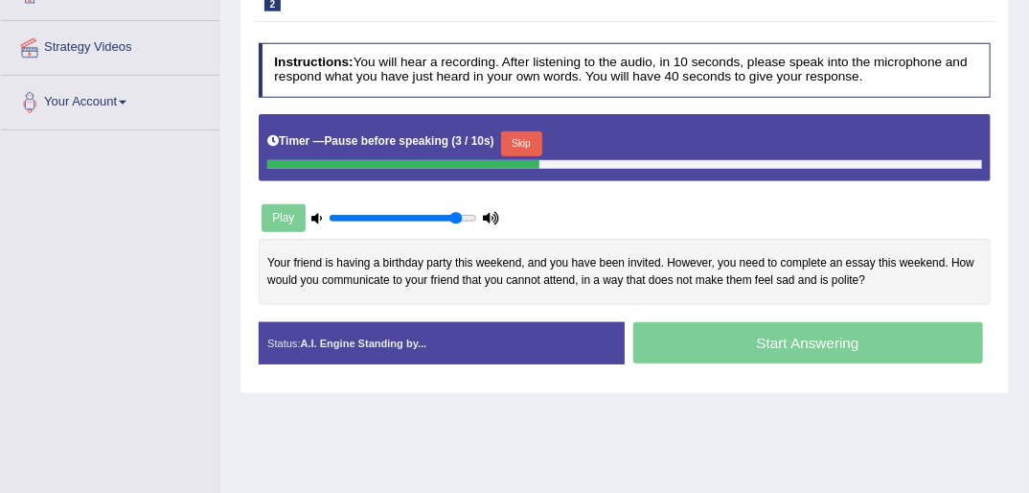
click at [515, 141] on button "Skip" at bounding box center [521, 143] width 41 height 25
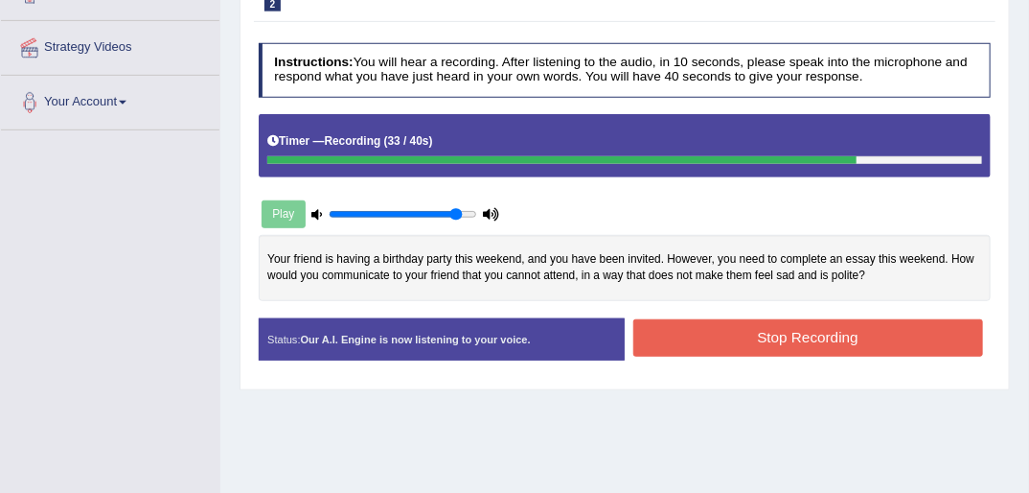
click at [751, 327] on button "Stop Recording" at bounding box center [808, 337] width 350 height 37
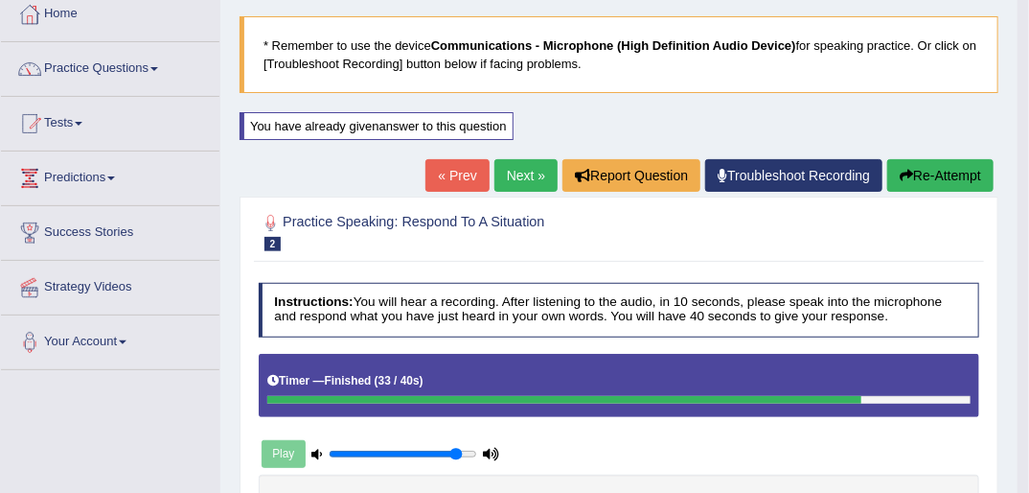
scroll to position [87, 0]
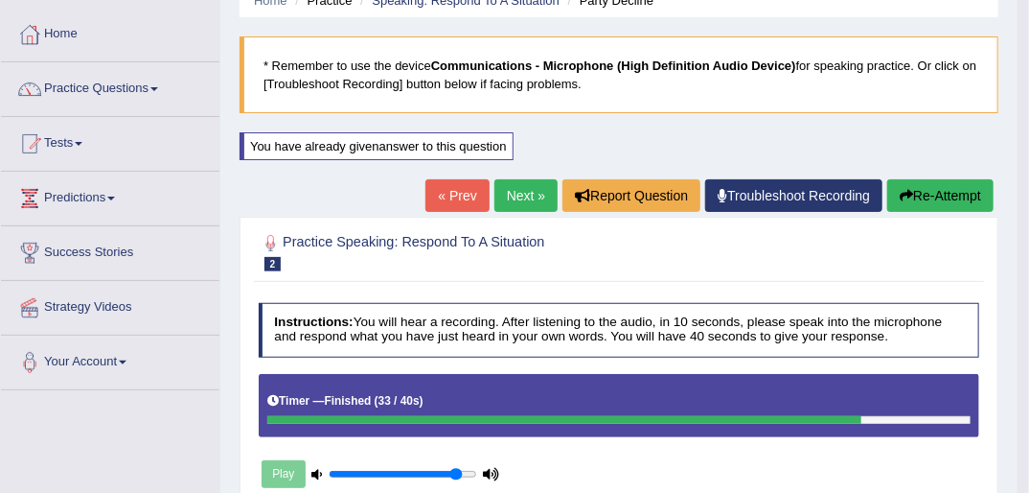
click at [920, 190] on button "Re-Attempt" at bounding box center [940, 195] width 106 height 33
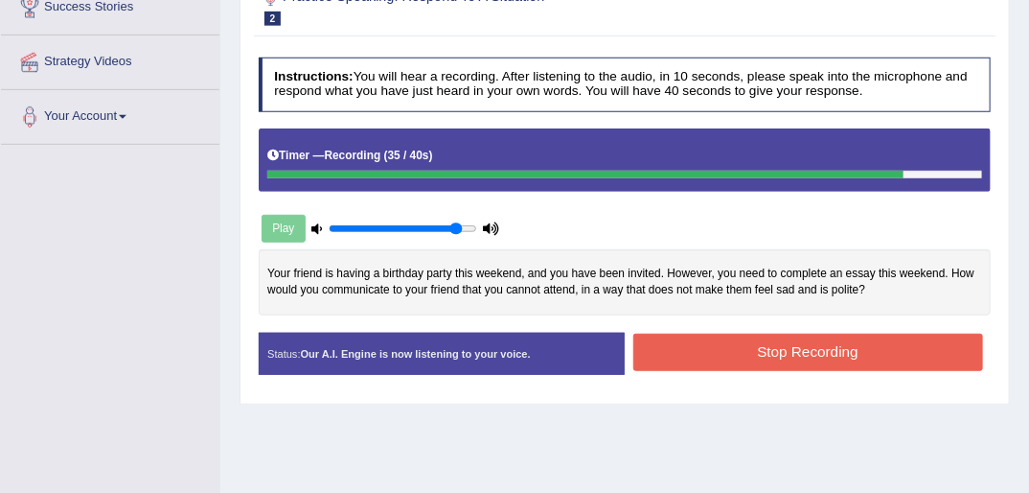
click at [850, 337] on button "Stop Recording" at bounding box center [808, 352] width 350 height 37
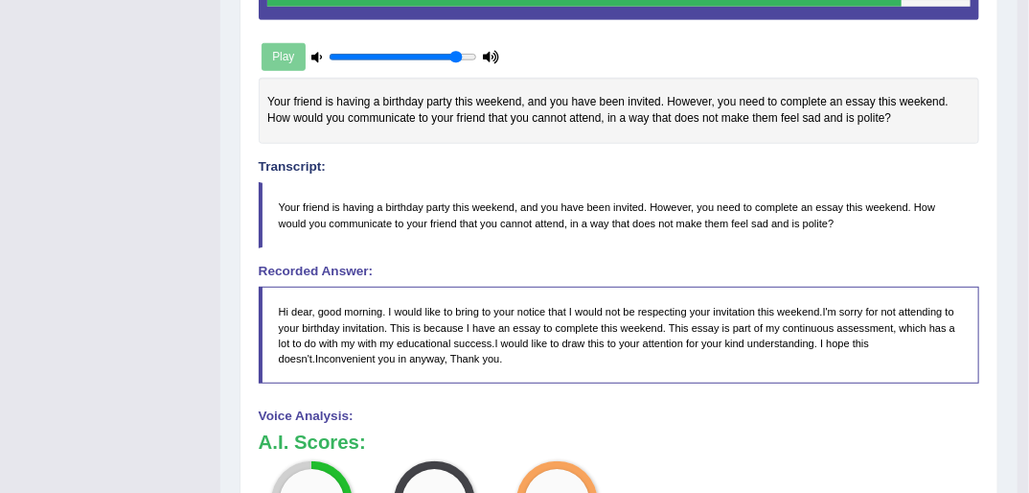
scroll to position [256, 0]
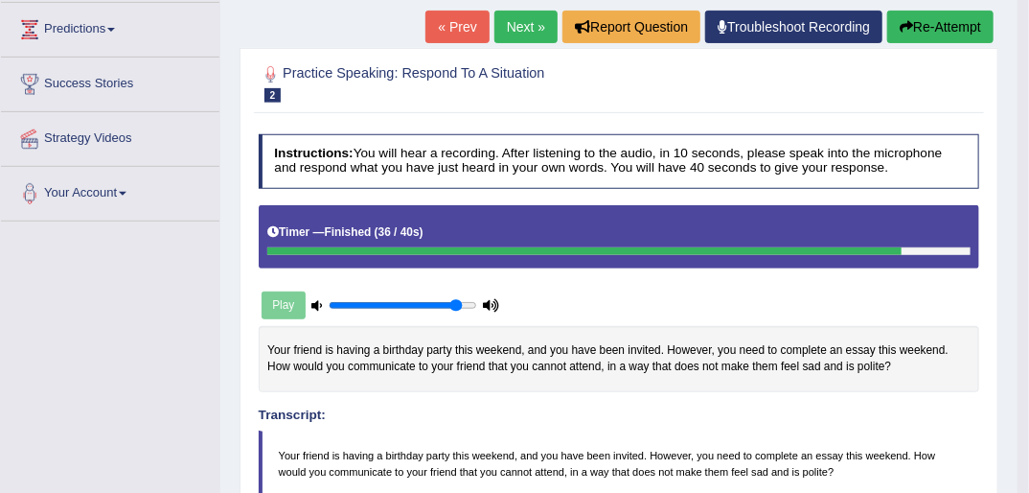
click at [514, 27] on link "Next »" at bounding box center [526, 27] width 63 height 33
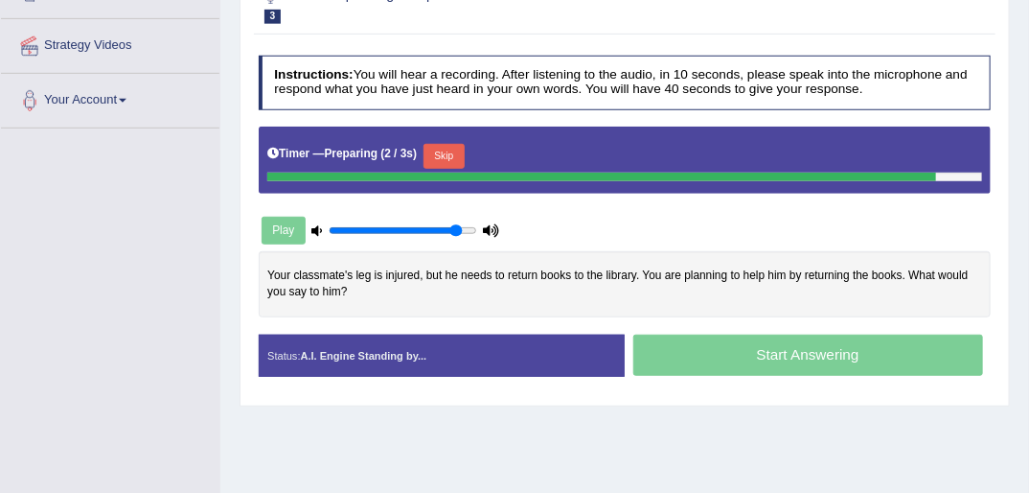
scroll to position [383, 0]
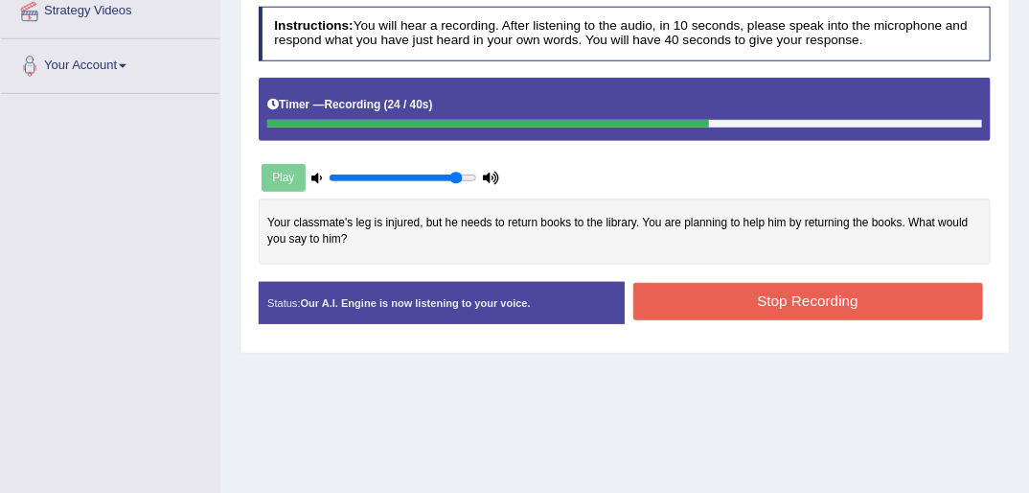
click at [805, 301] on button "Stop Recording" at bounding box center [808, 301] width 350 height 37
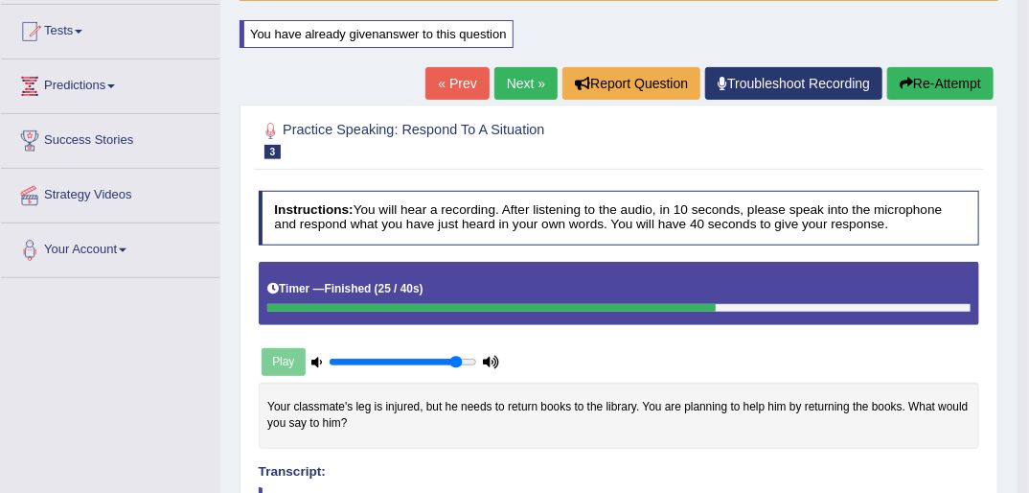
scroll to position [153, 0]
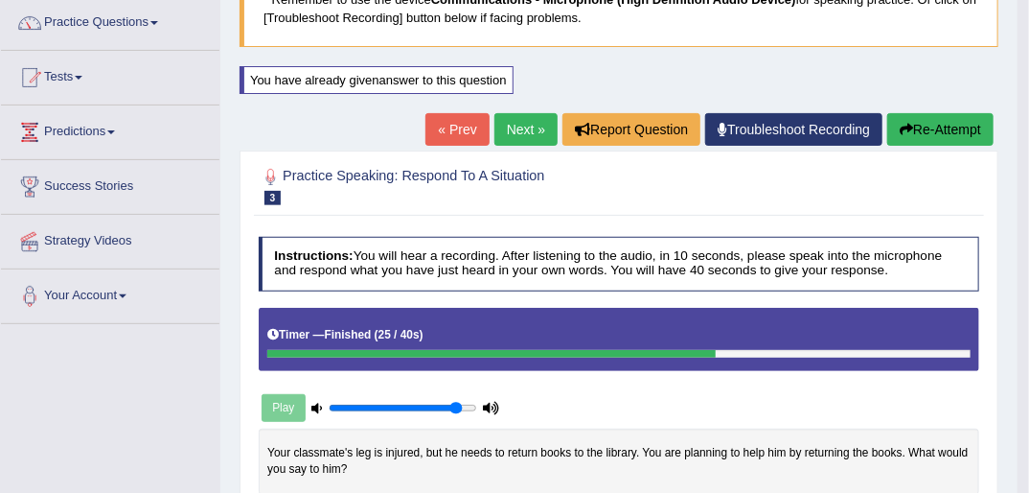
click at [513, 127] on link "Next »" at bounding box center [526, 129] width 63 height 33
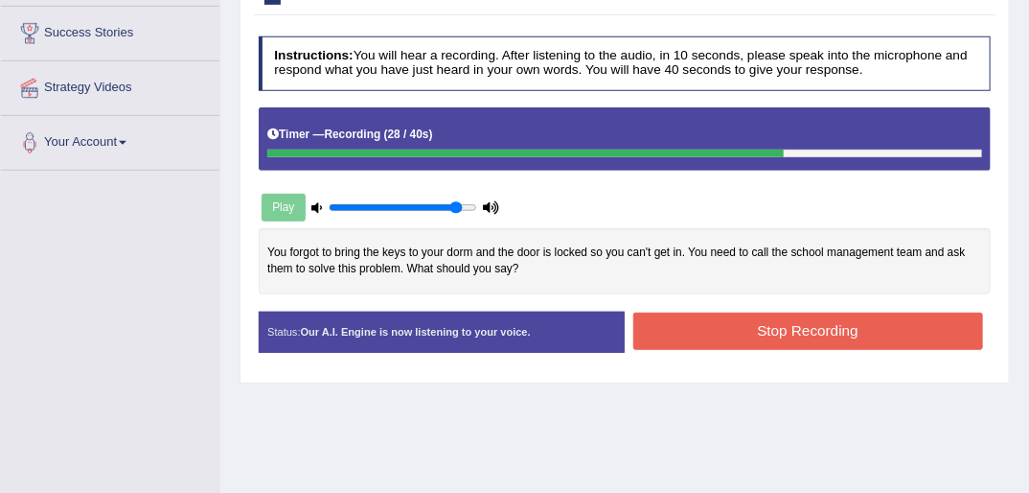
click at [841, 326] on button "Stop Recording" at bounding box center [808, 330] width 350 height 37
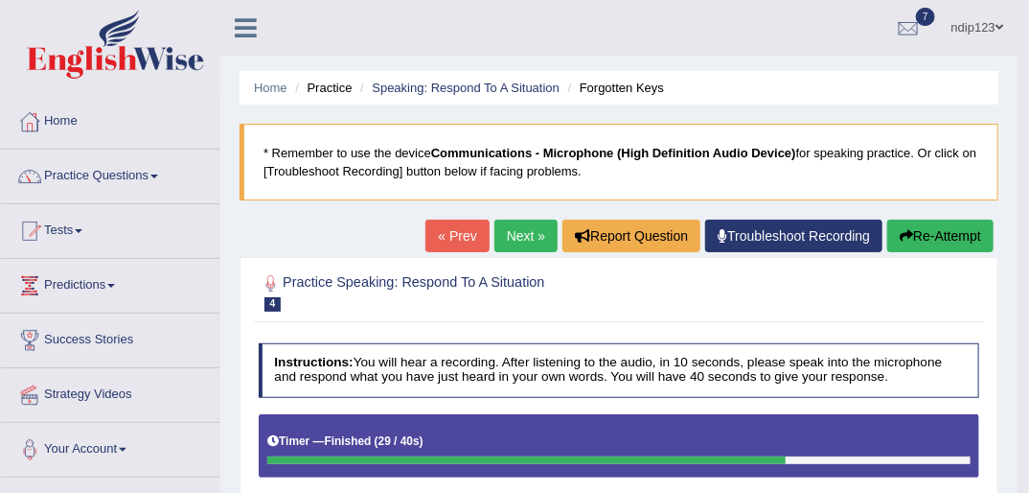
click at [75, 174] on link "Practice Questions" at bounding box center [110, 174] width 219 height 48
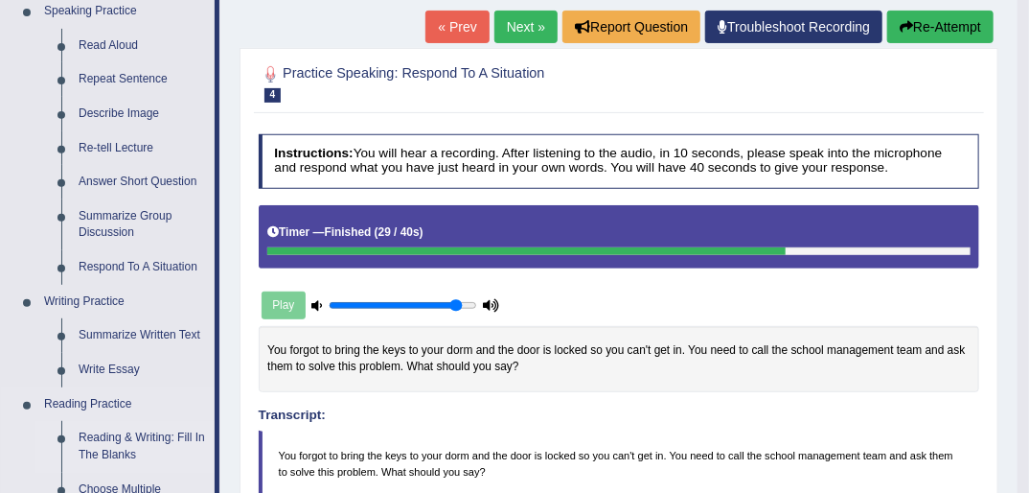
scroll to position [307, 0]
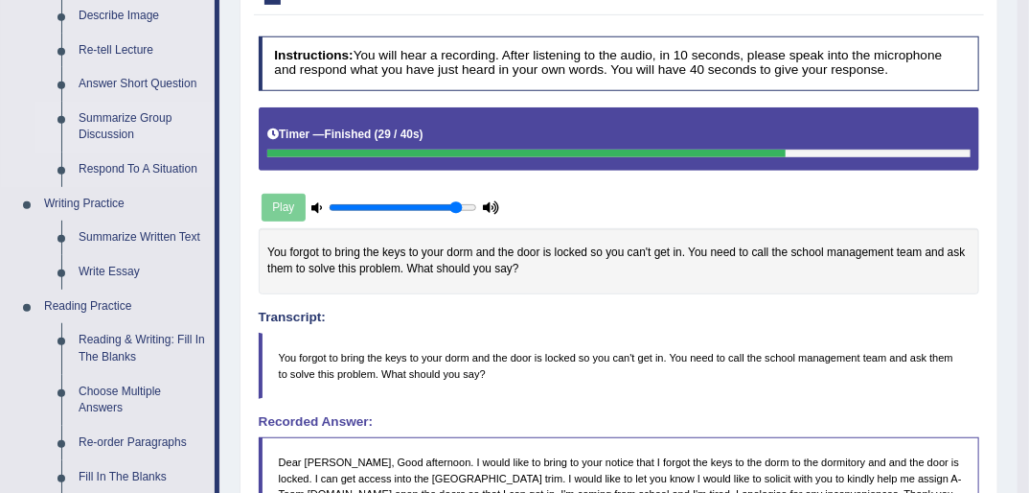
click at [98, 115] on link "Summarize Group Discussion" at bounding box center [142, 127] width 145 height 51
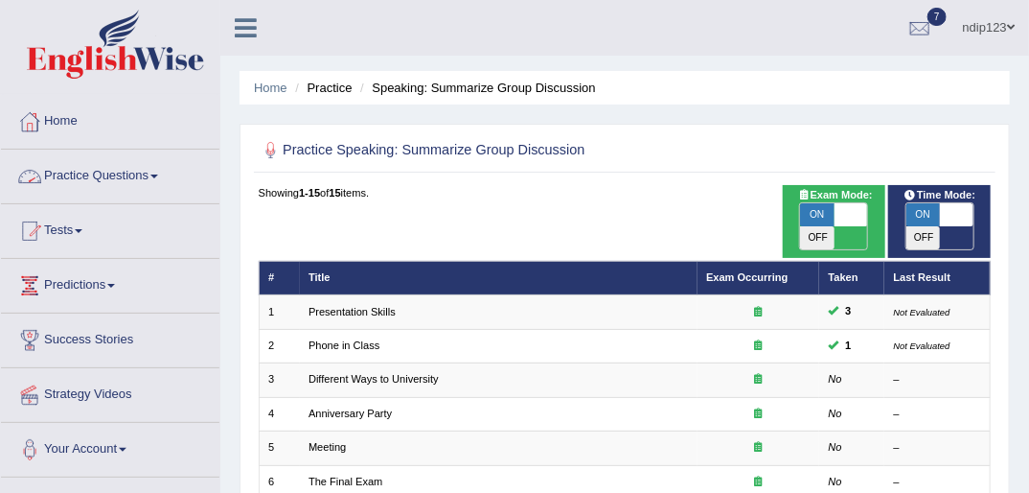
click at [69, 125] on link "Home" at bounding box center [110, 119] width 219 height 48
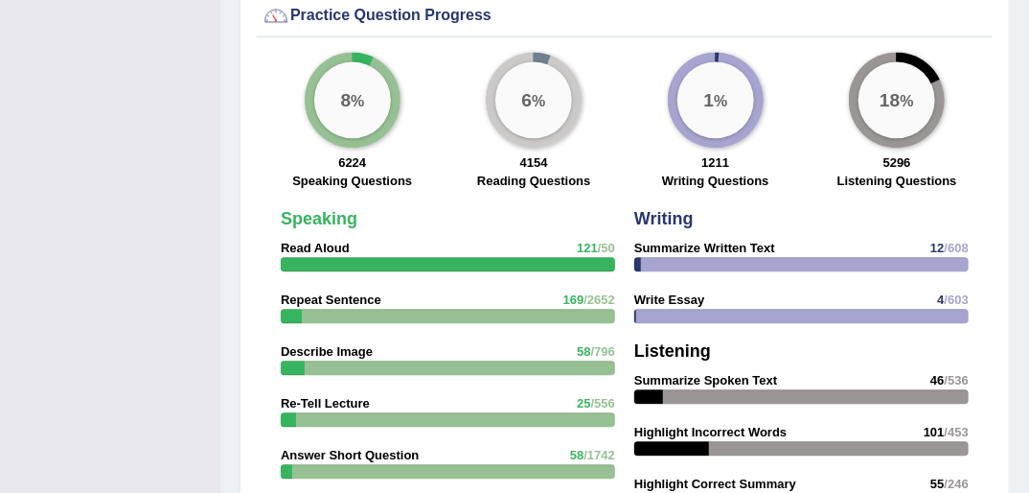
scroll to position [1457, 0]
